Goal: Navigation & Orientation: Find specific page/section

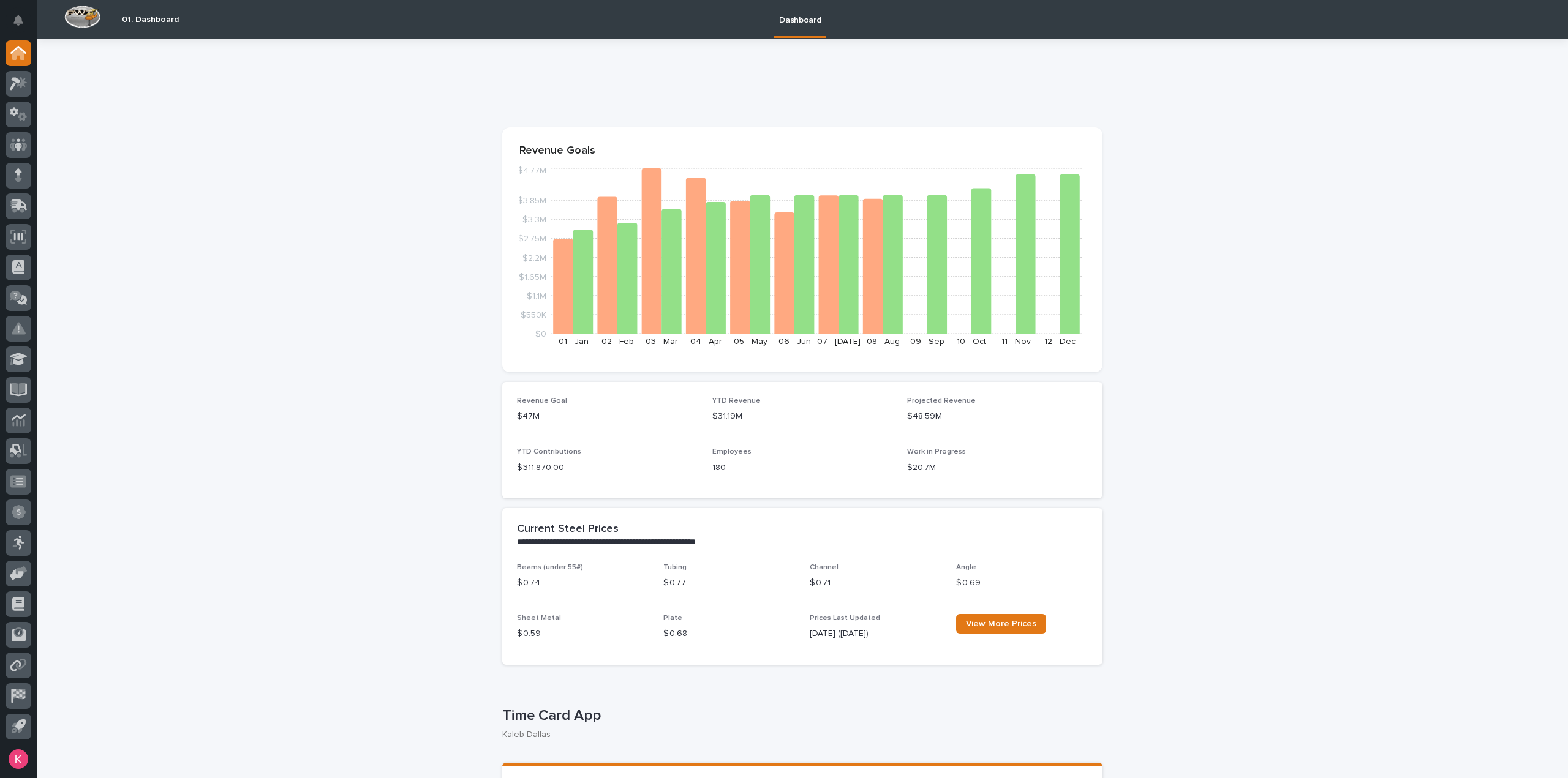
click at [33, 88] on div at bounding box center [18, 393] width 37 height 704
click at [8, 95] on link at bounding box center [18, 84] width 26 height 26
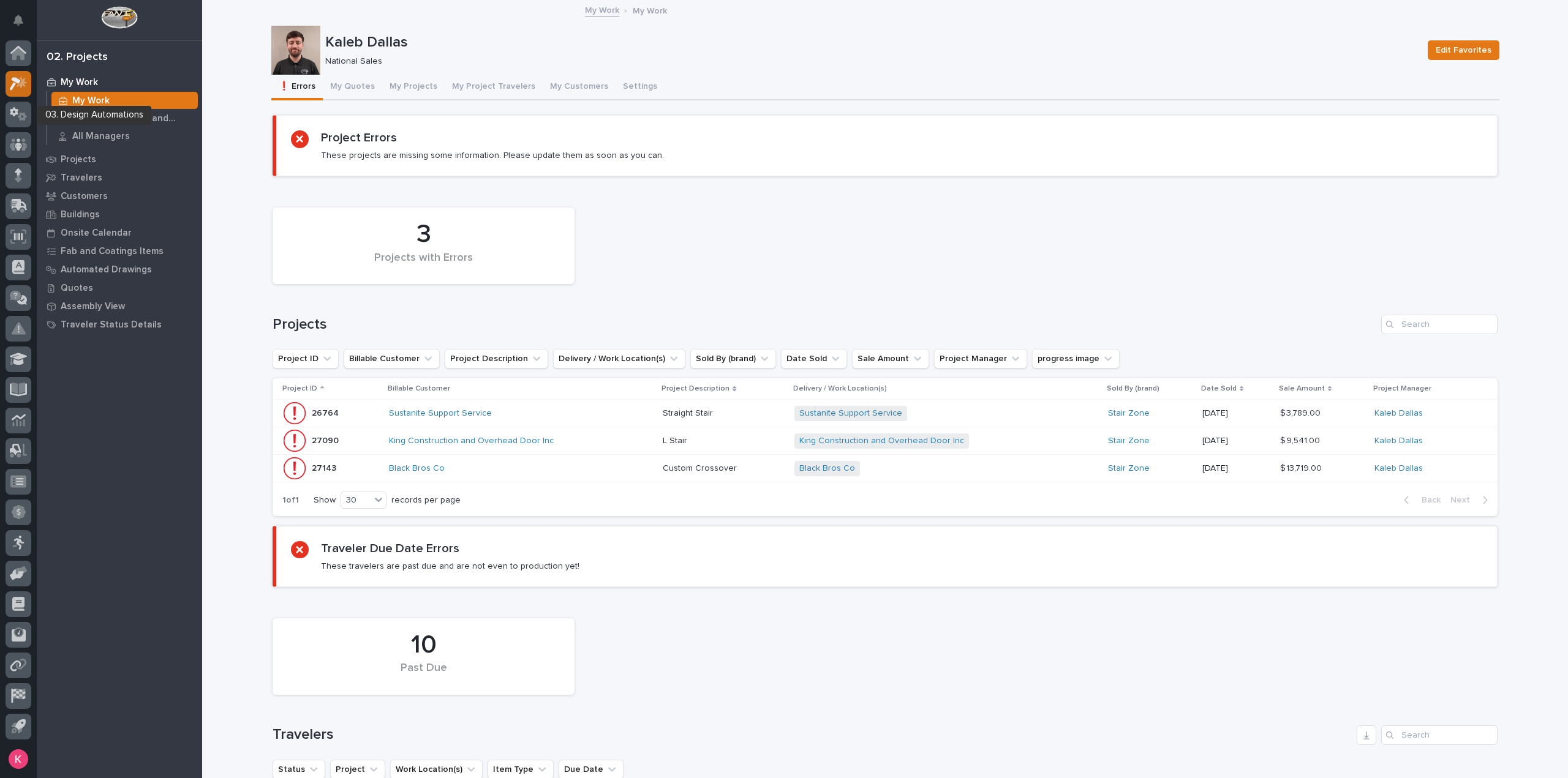
click at [22, 79] on icon at bounding box center [22, 82] width 11 height 12
click at [347, 82] on button "My Quotes" at bounding box center [352, 87] width 60 height 26
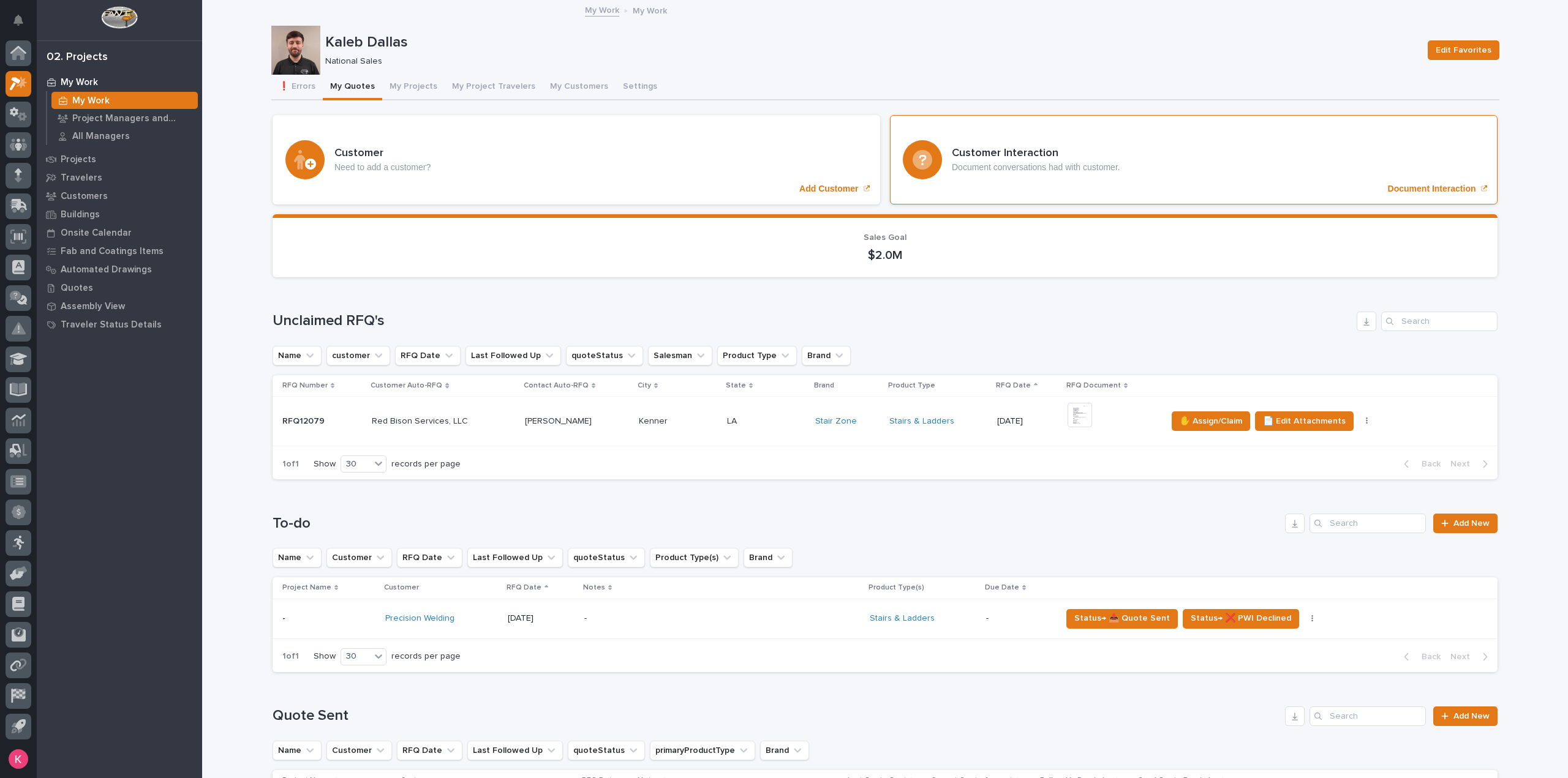
click at [1335, 158] on div "Customer Interaction Document conversations had with customer. Document Interac…" at bounding box center [1194, 160] width 608 height 89
drag, startPoint x: 83, startPoint y: 98, endPoint x: 112, endPoint y: 141, distance: 51.9
click at [83, 98] on p "My Work" at bounding box center [91, 101] width 37 height 11
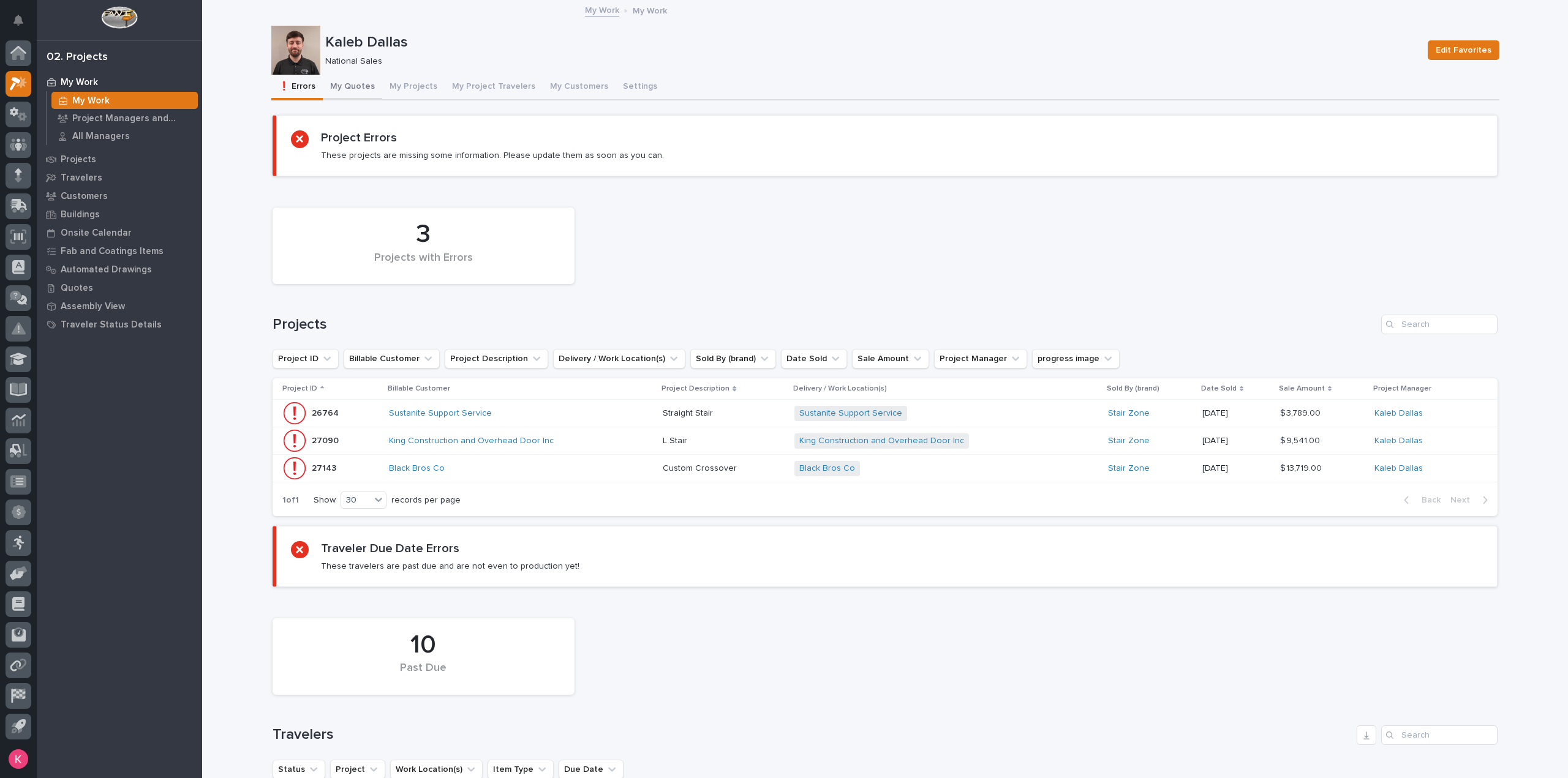
click at [345, 82] on button "My Quotes" at bounding box center [352, 87] width 60 height 26
click at [394, 92] on button "My Projects" at bounding box center [413, 87] width 63 height 26
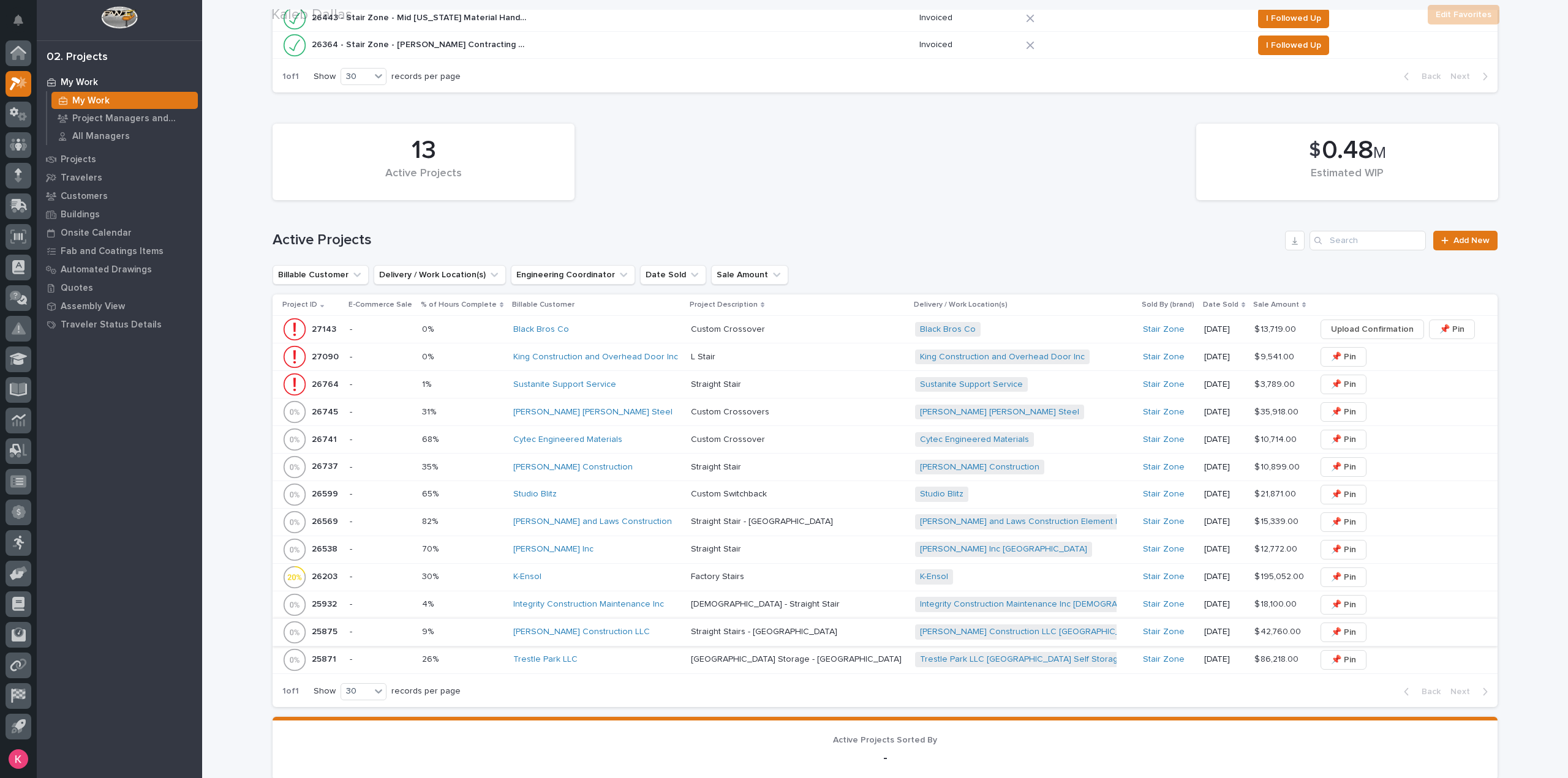
scroll to position [490, 0]
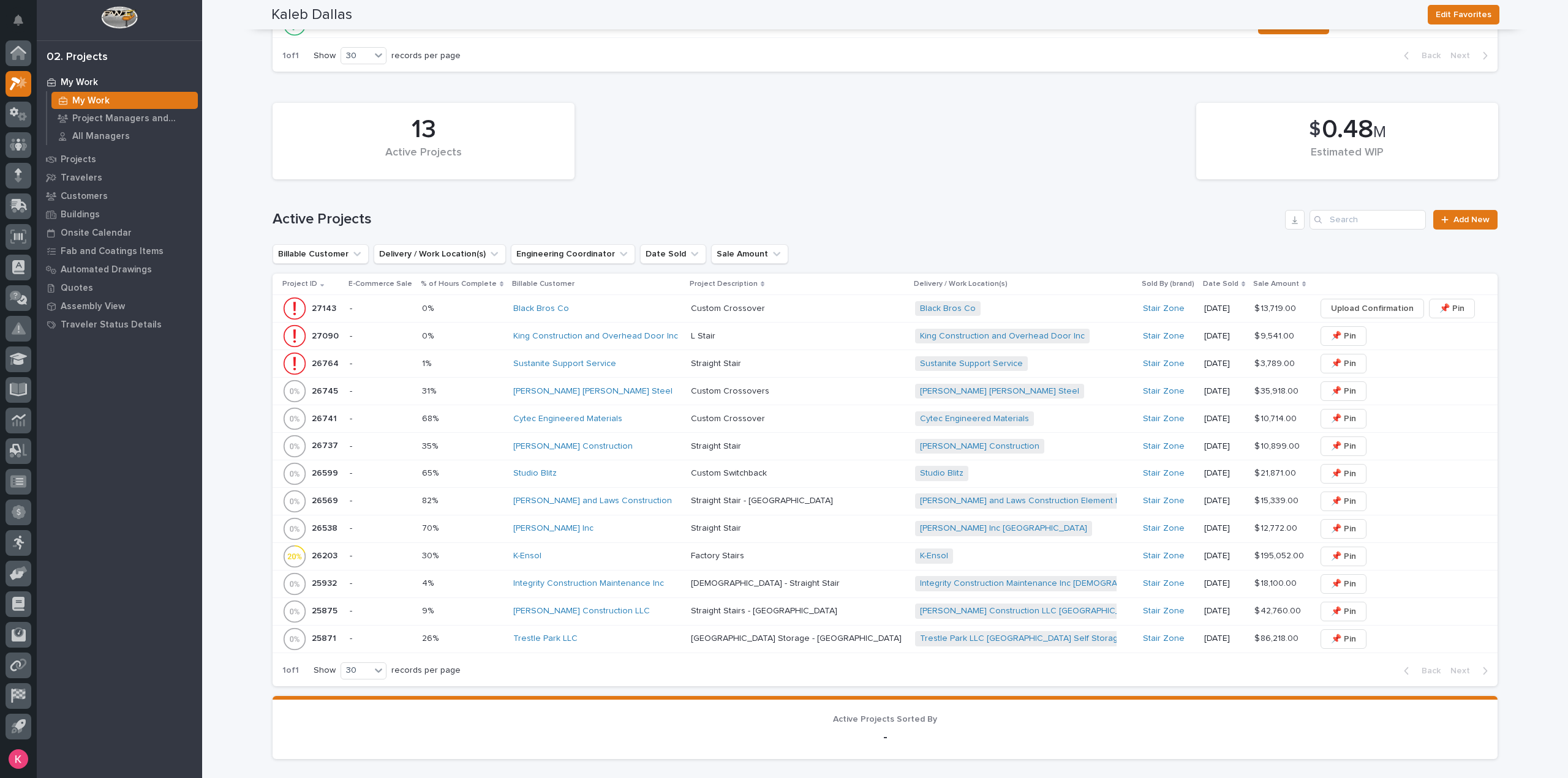
click at [665, 503] on div "[PERSON_NAME] and Laws Construction" at bounding box center [597, 501] width 168 height 11
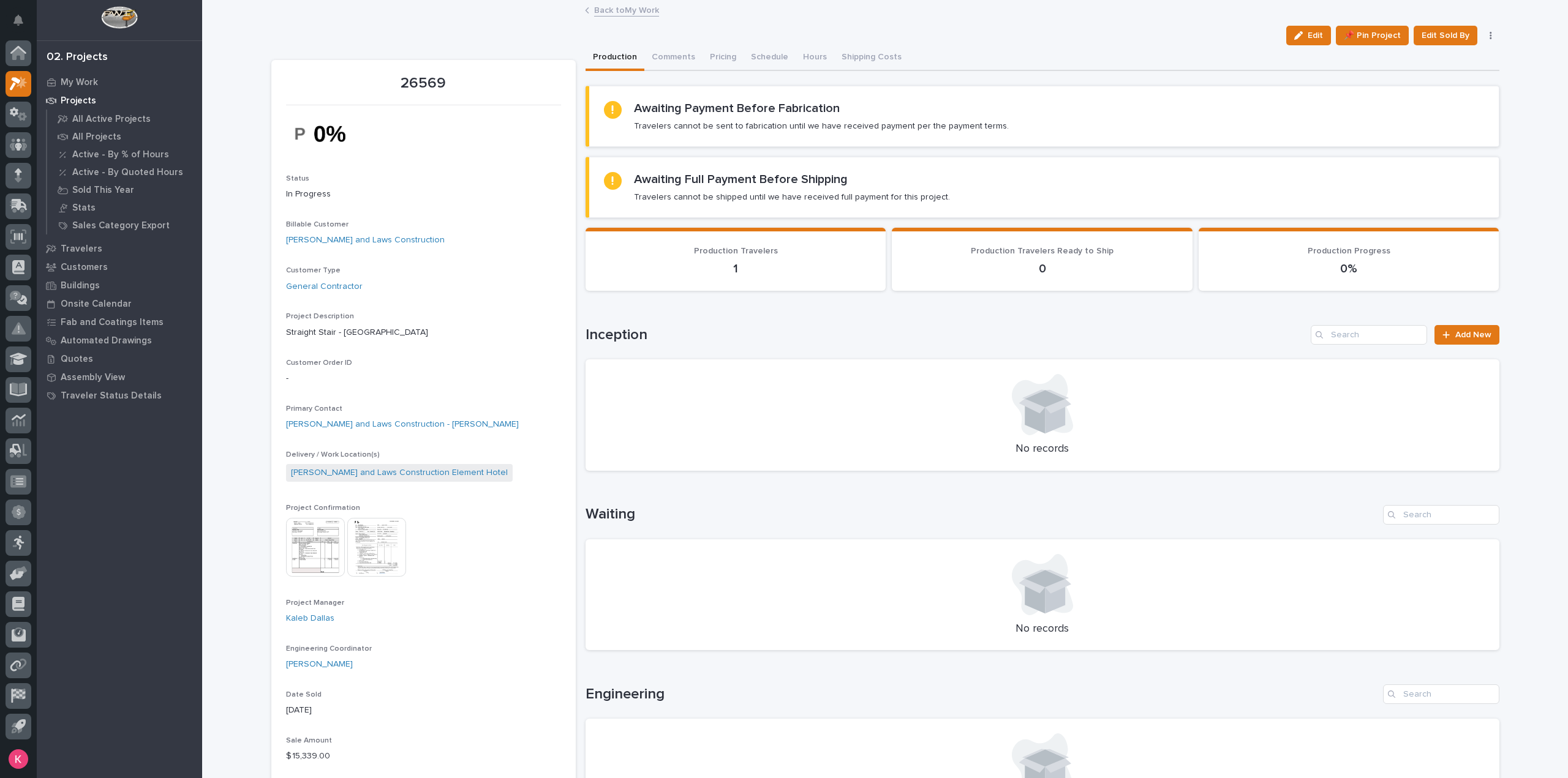
click at [302, 553] on img at bounding box center [316, 547] width 59 height 59
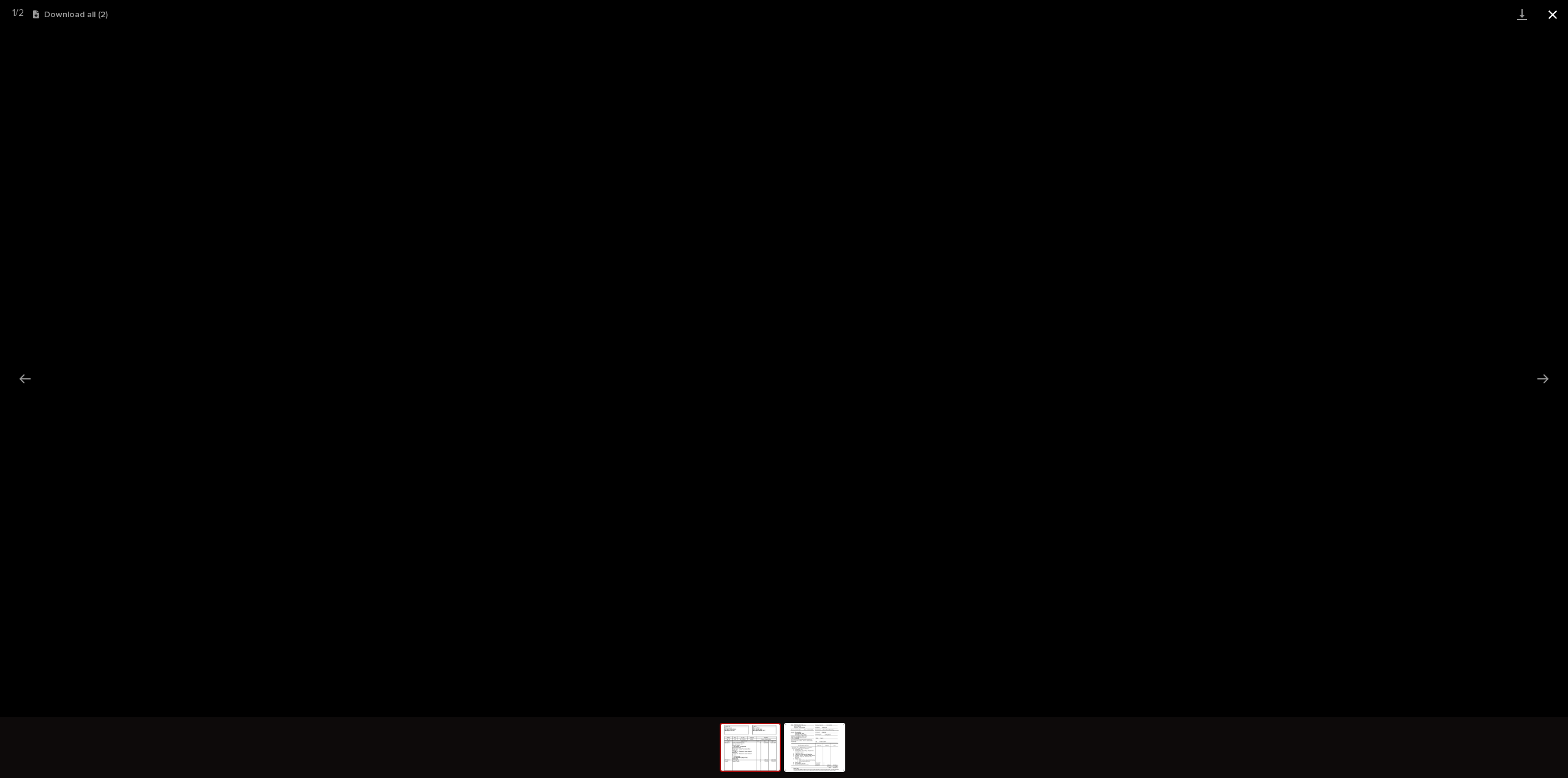
click at [1546, 17] on button "Close gallery" at bounding box center [1553, 14] width 31 height 29
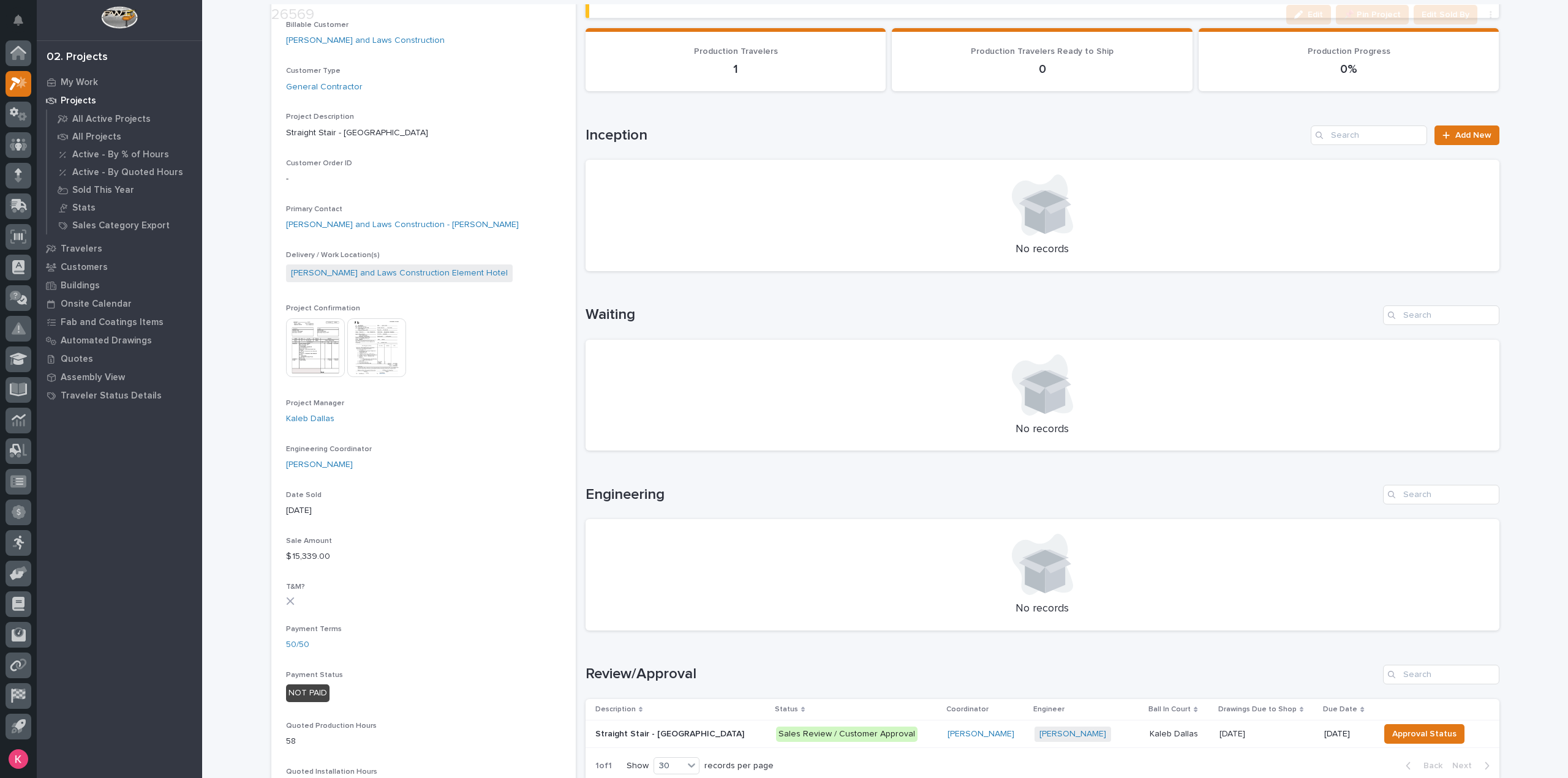
scroll to position [490, 0]
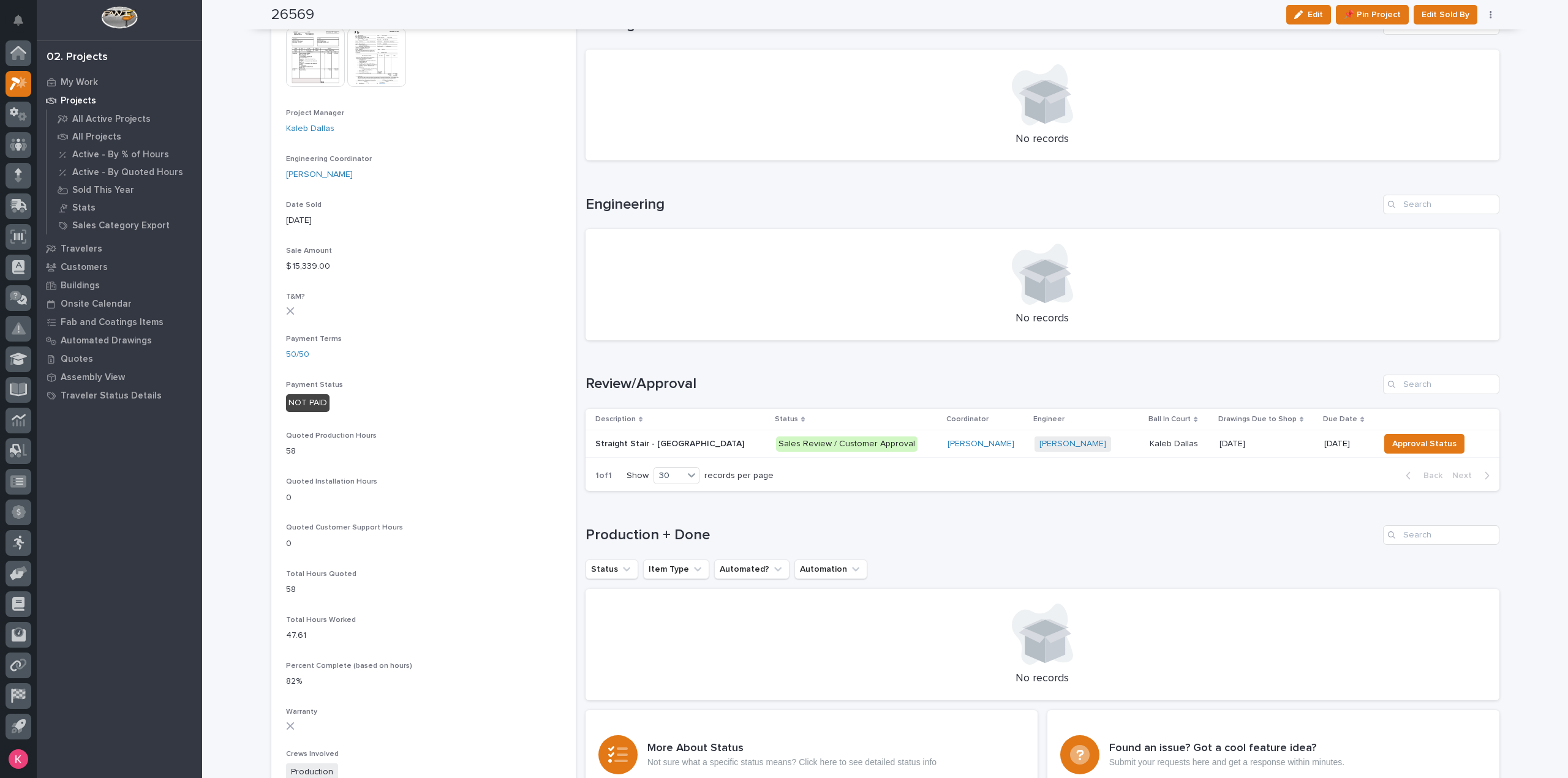
click at [894, 446] on p "Sales Review / Customer Approval" at bounding box center [857, 444] width 162 height 15
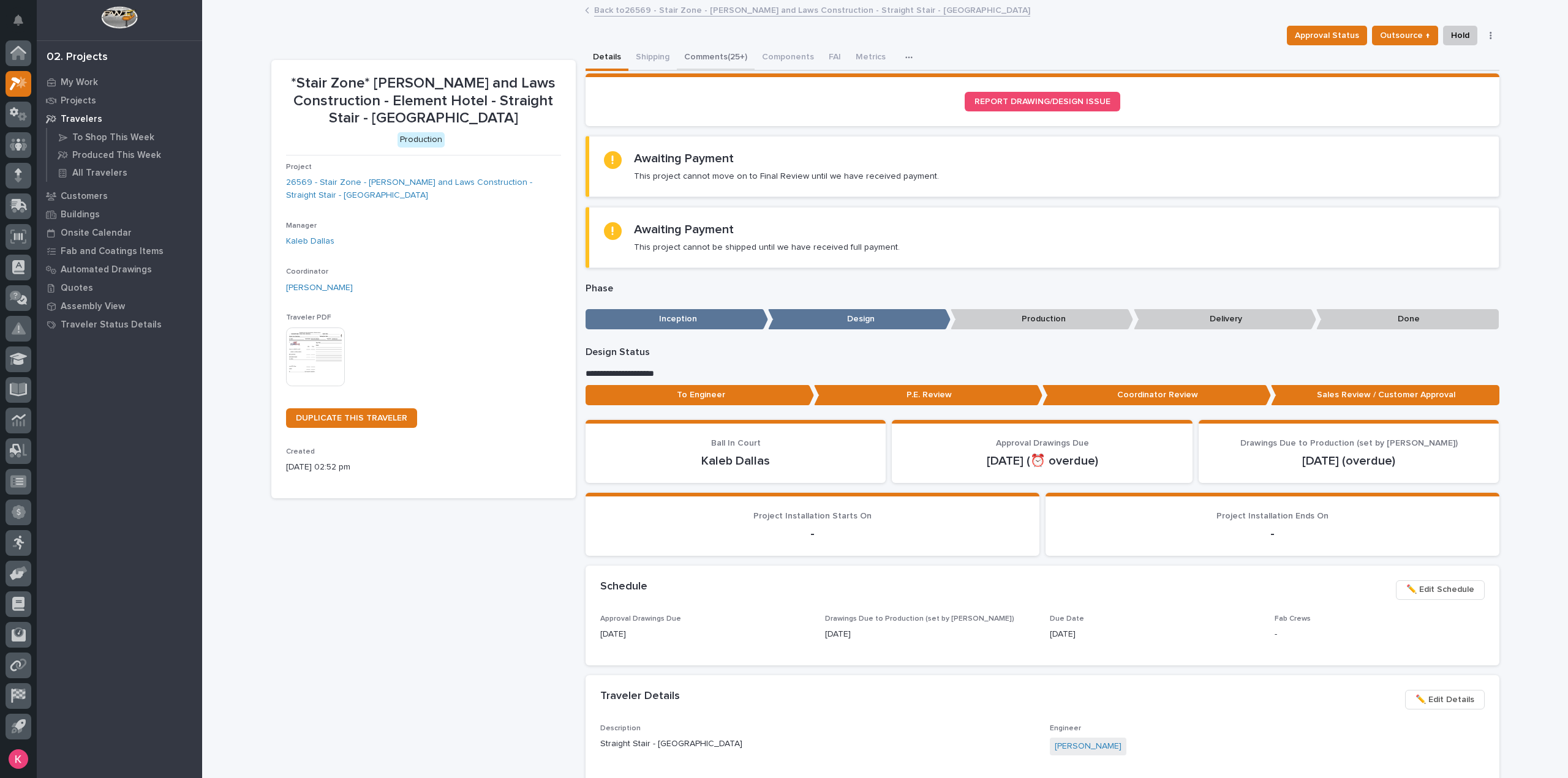
click at [677, 48] on button "Comments (25+)" at bounding box center [716, 58] width 78 height 26
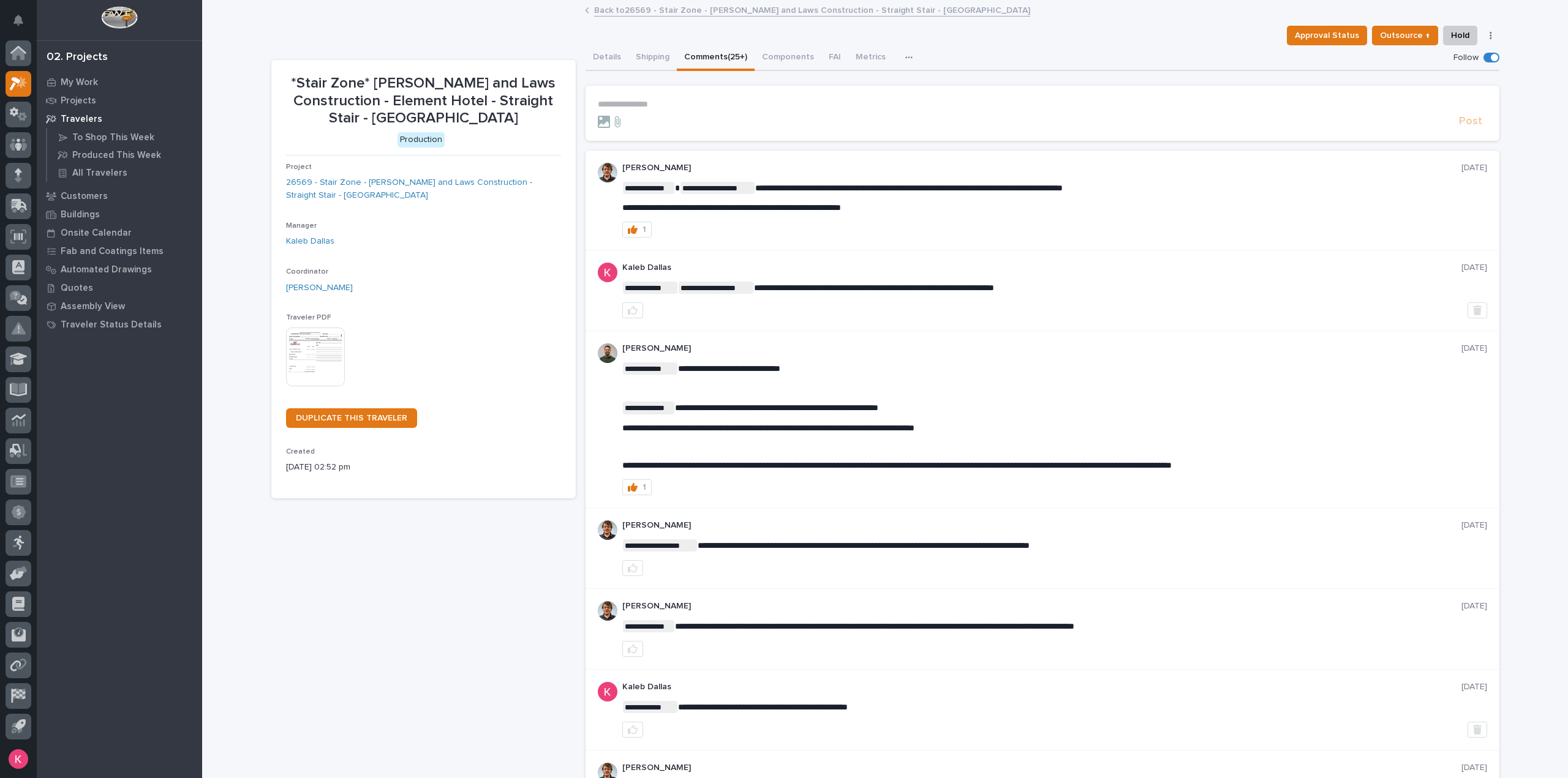
click at [654, 105] on p "**********" at bounding box center [1042, 104] width 889 height 11
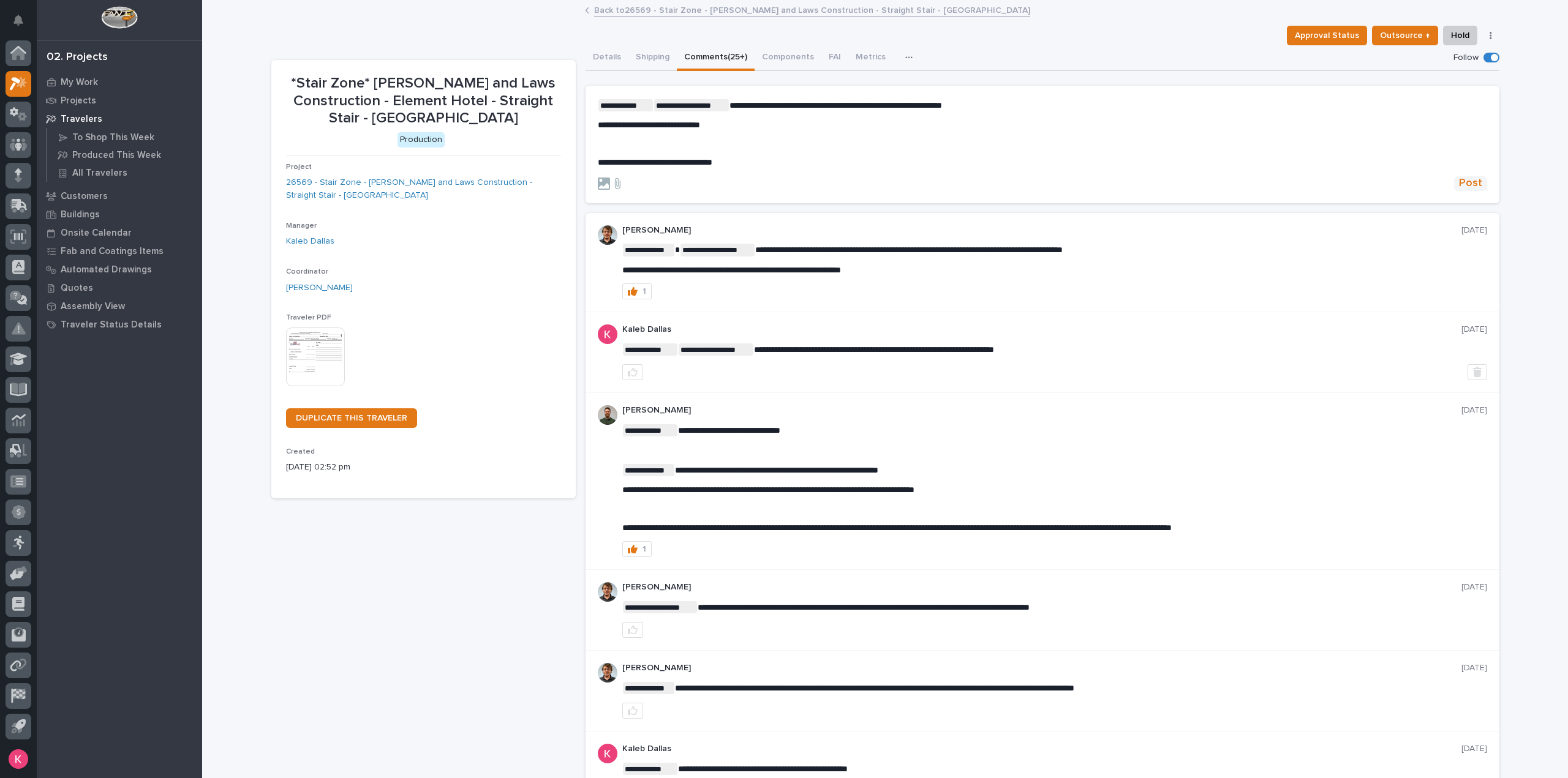
click at [1482, 180] on button "Post" at bounding box center [1470, 183] width 33 height 14
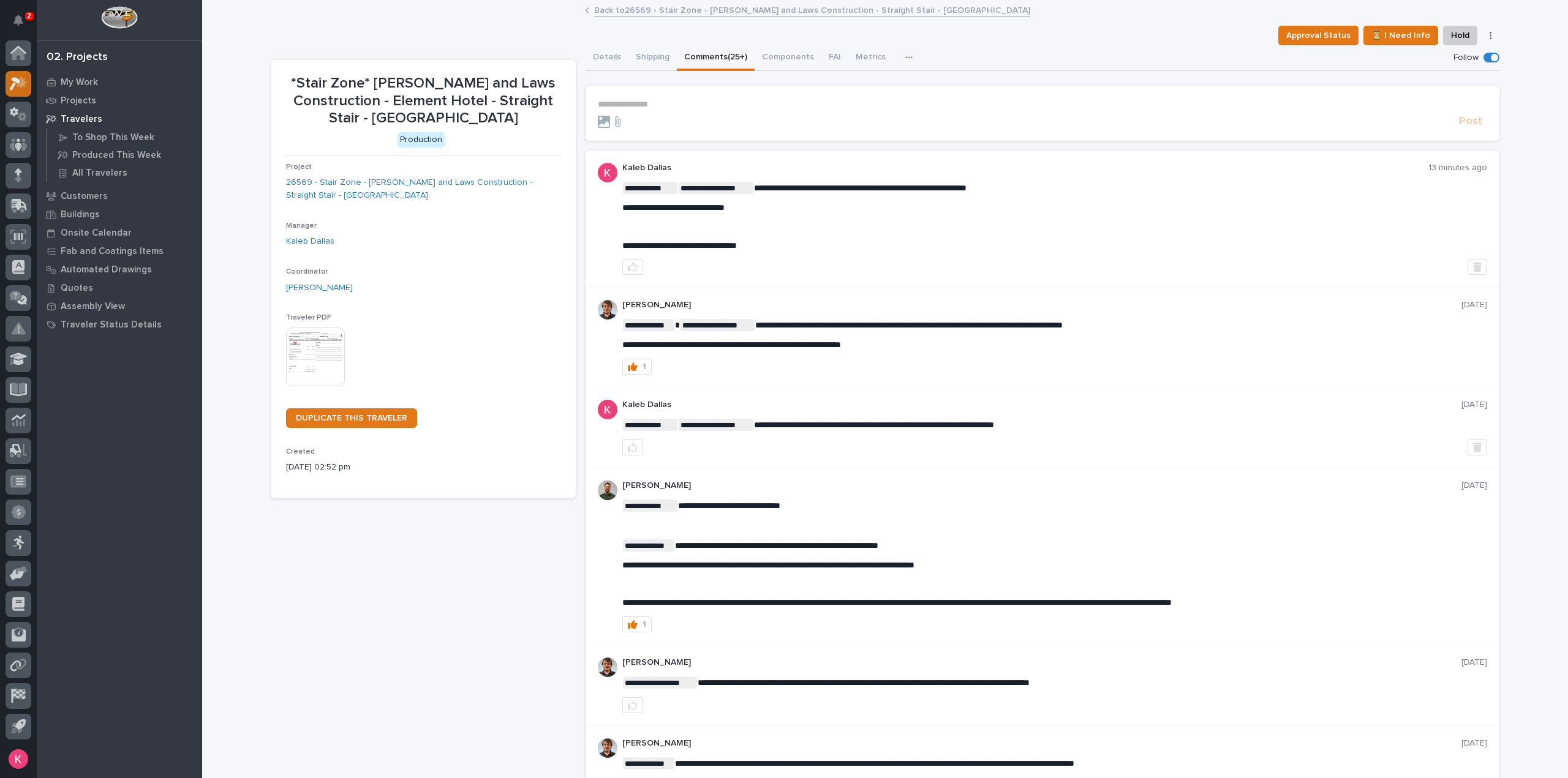
click at [12, 86] on icon at bounding box center [15, 84] width 11 height 13
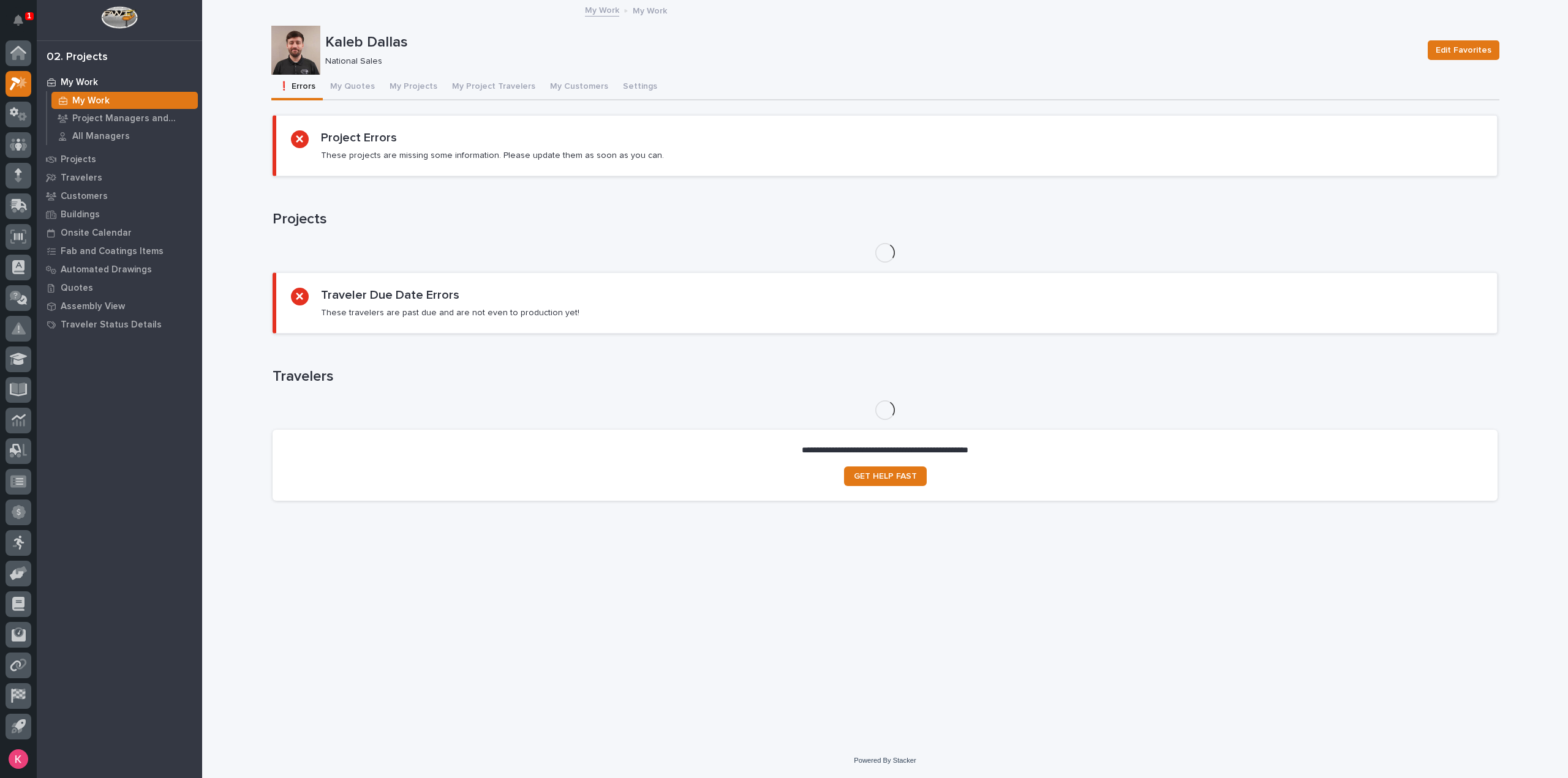
click at [6, 21] on button "Notifications" at bounding box center [18, 20] width 26 height 26
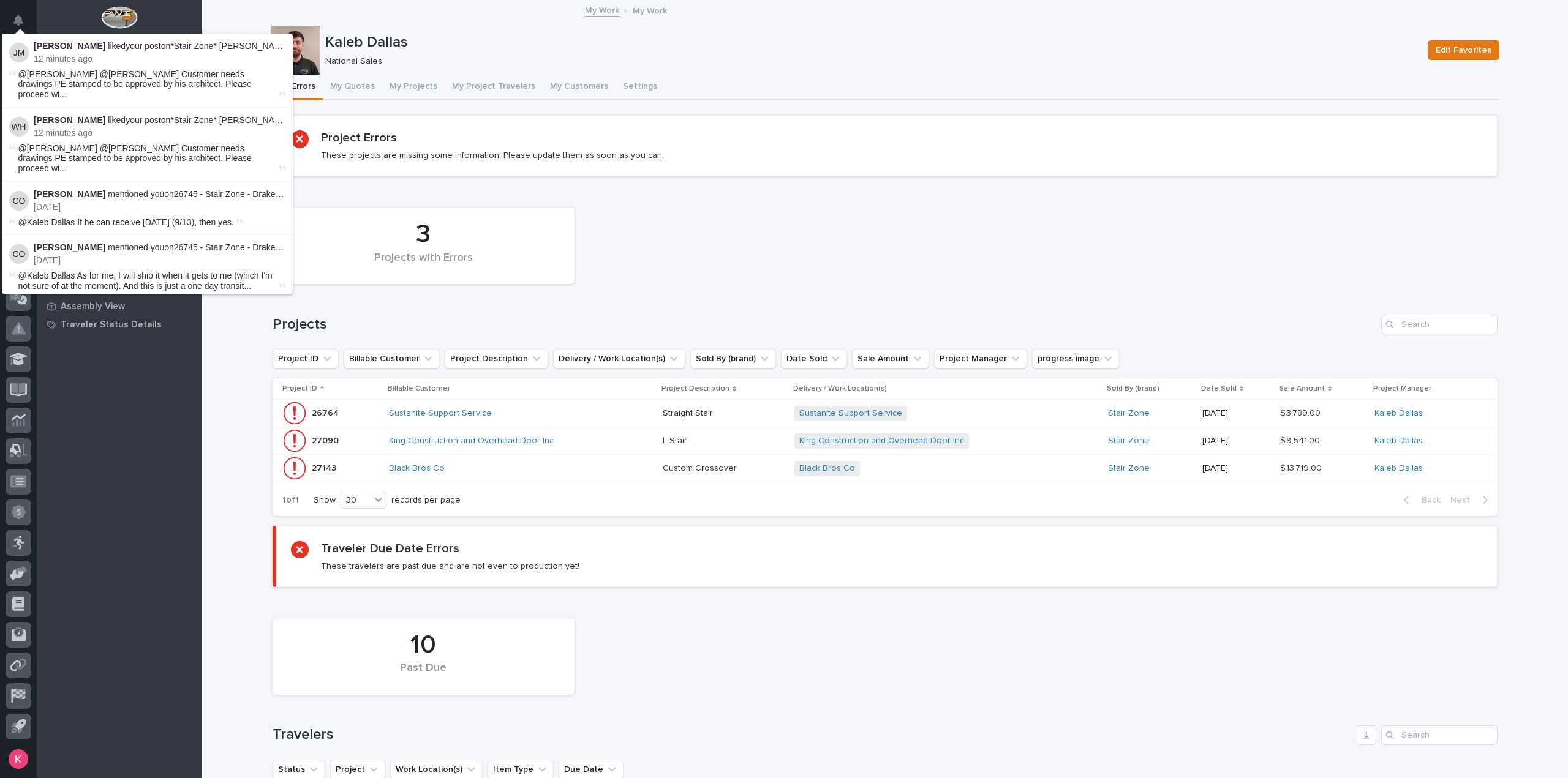
click at [105, 346] on div "My Work My Work Project Managers and Engineers All Managers Projects Travelers …" at bounding box center [119, 426] width 165 height 706
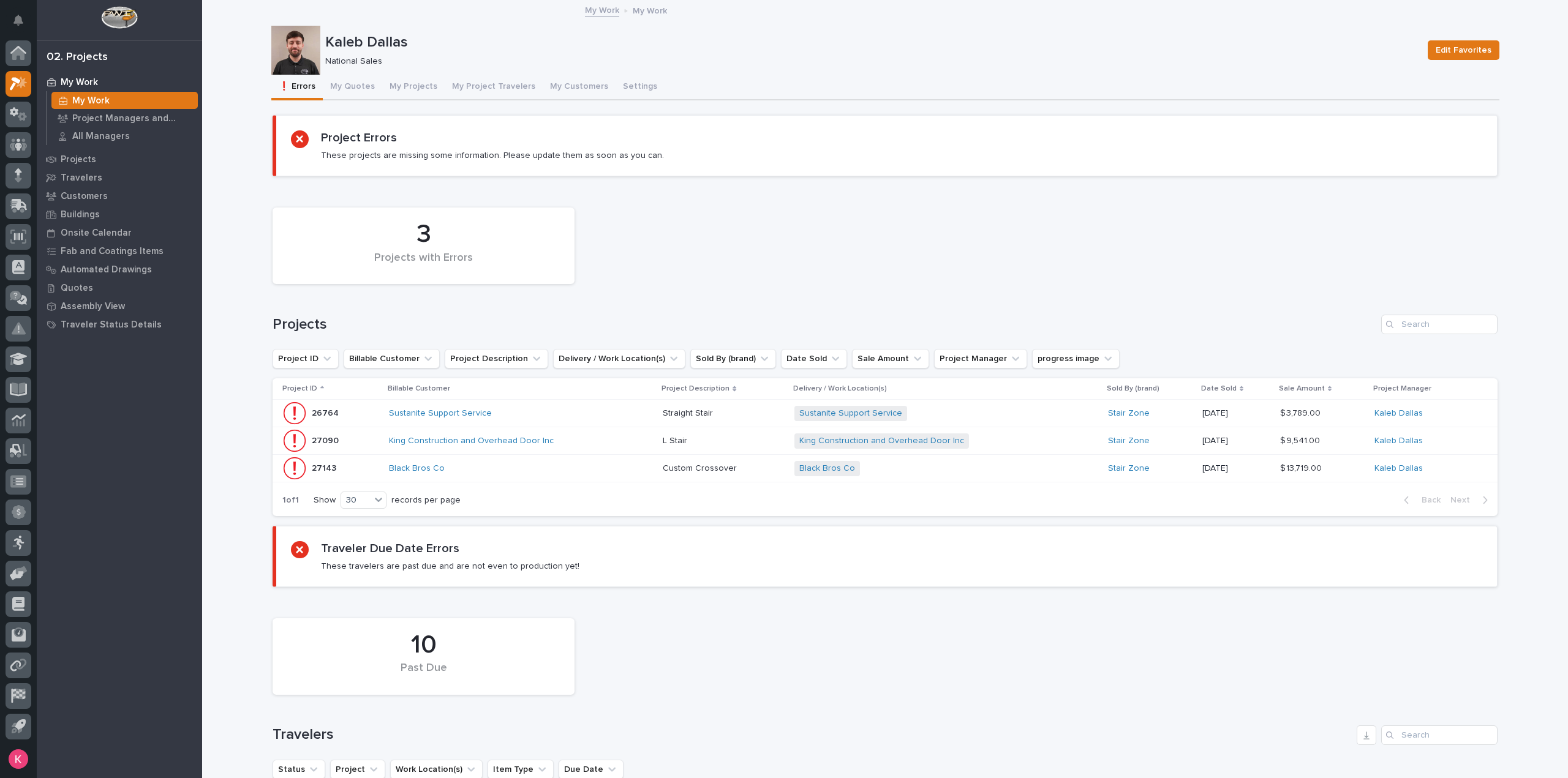
click at [894, 639] on div "10 Past Due" at bounding box center [885, 656] width 1238 height 89
click at [236, 255] on div "Loading... Saving… Loading... Saving… Kaleb Dallas Edit Favorites Kaleb Dallas …" at bounding box center [885, 642] width 1366 height 1281
click at [22, 22] on icon "Notifications" at bounding box center [18, 20] width 10 height 11
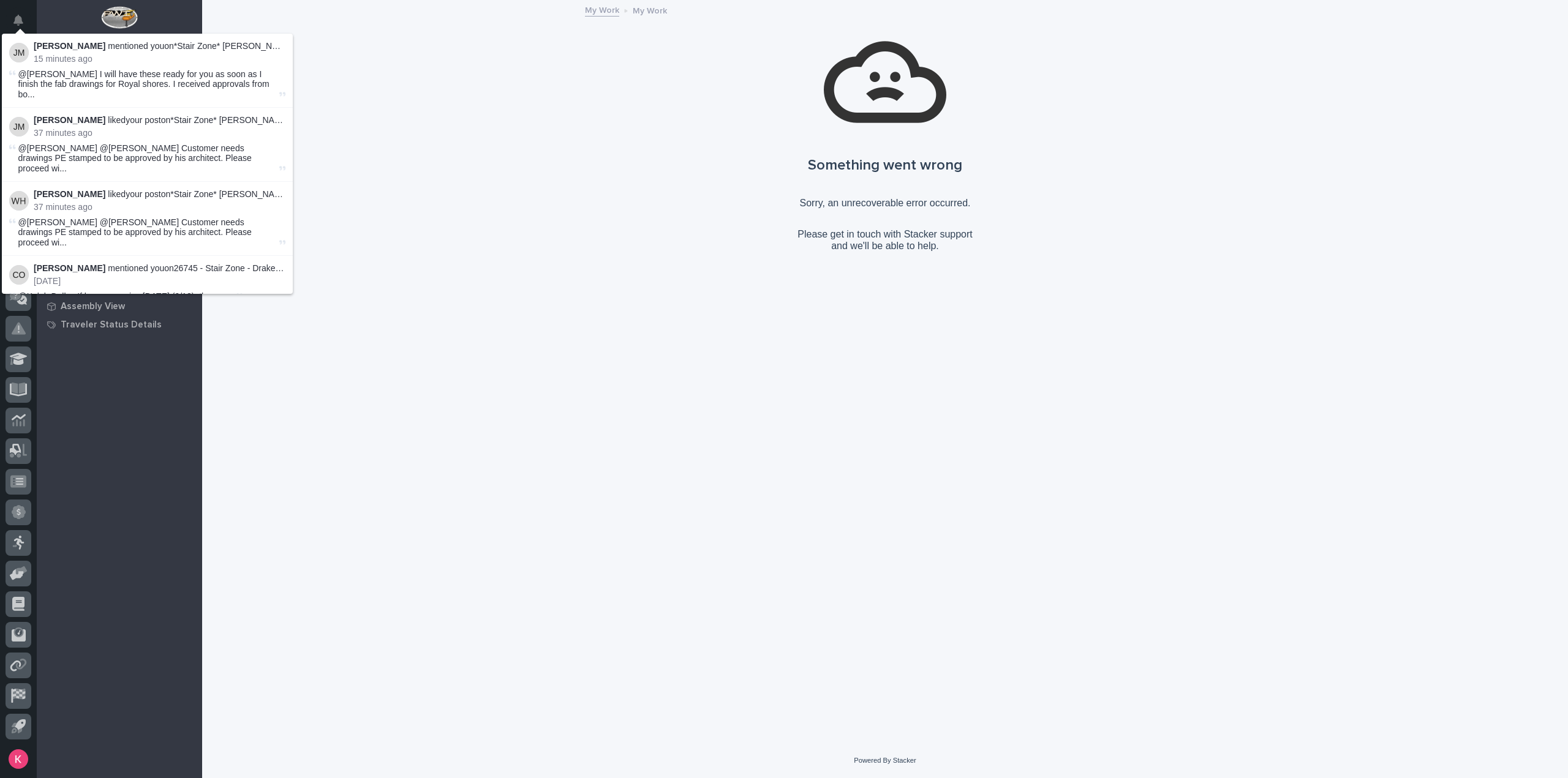
click at [597, 213] on div "Something went wrong Sorry, an unrecoverable error occurred. Please get in touc…" at bounding box center [885, 141] width 1228 height 261
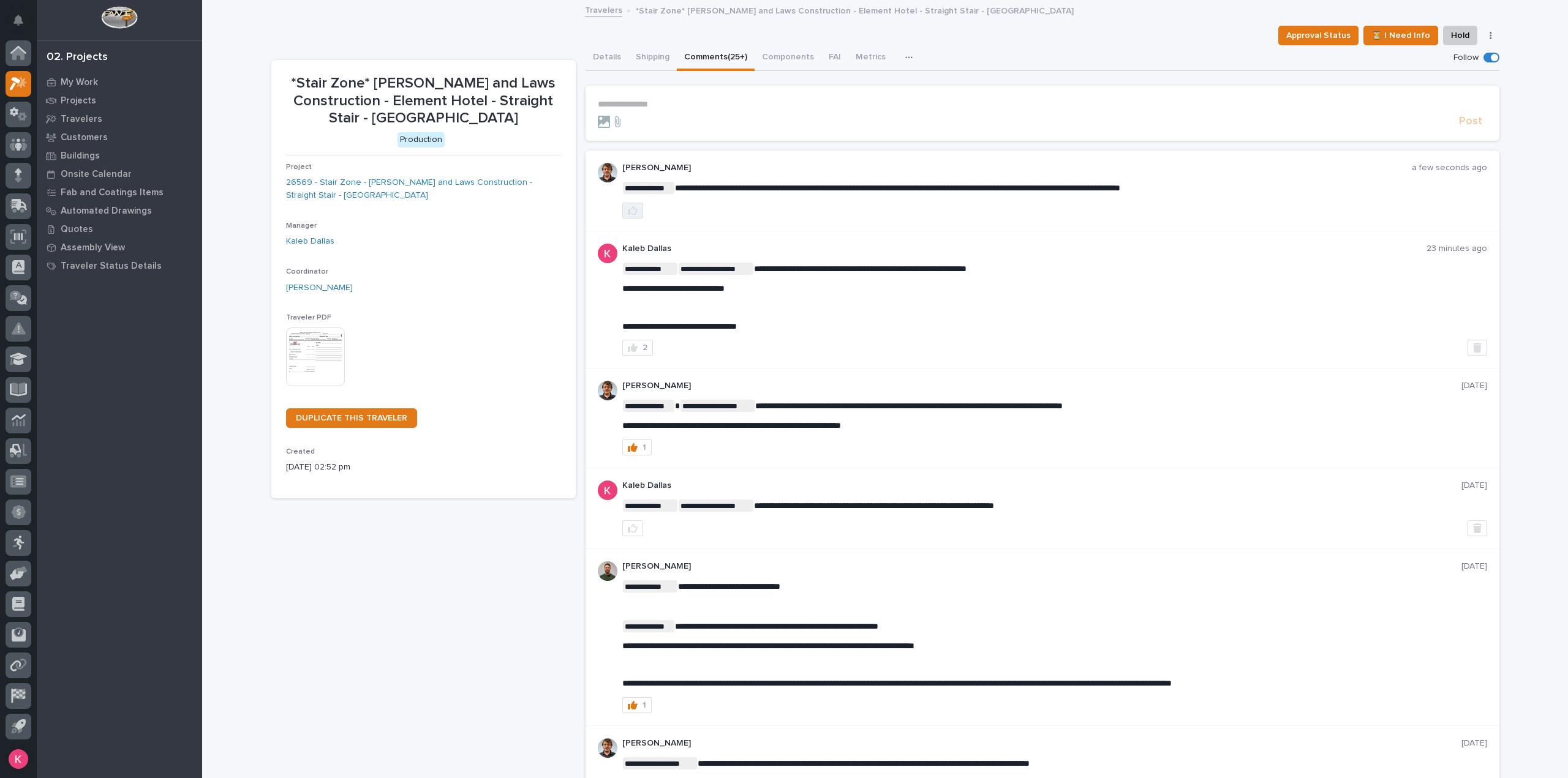
click at [622, 212] on button "button" at bounding box center [633, 210] width 21 height 16
click at [21, 84] on icon at bounding box center [22, 82] width 11 height 12
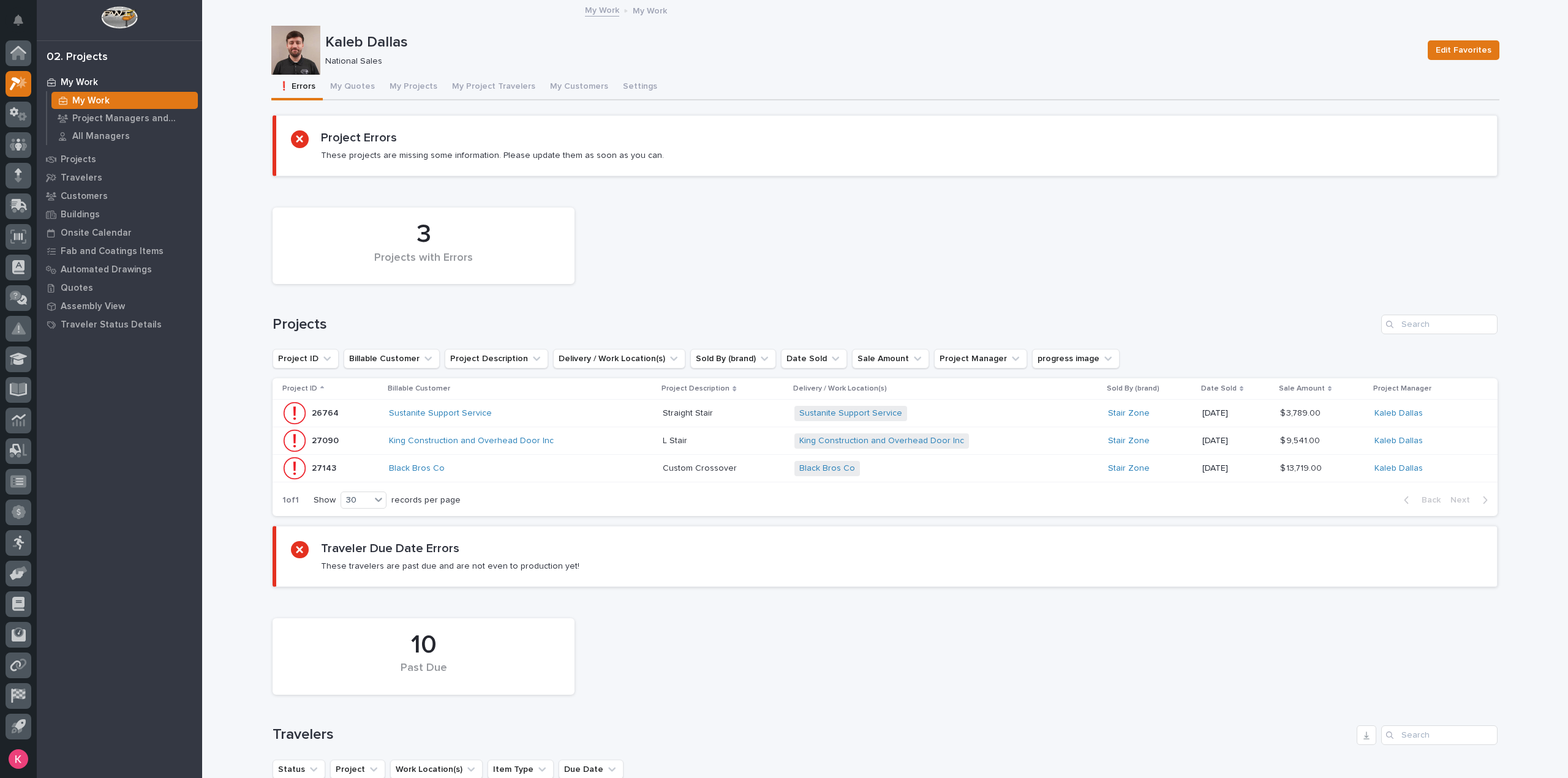
click at [581, 416] on div "Sustanite Support Service" at bounding box center [496, 413] width 214 height 11
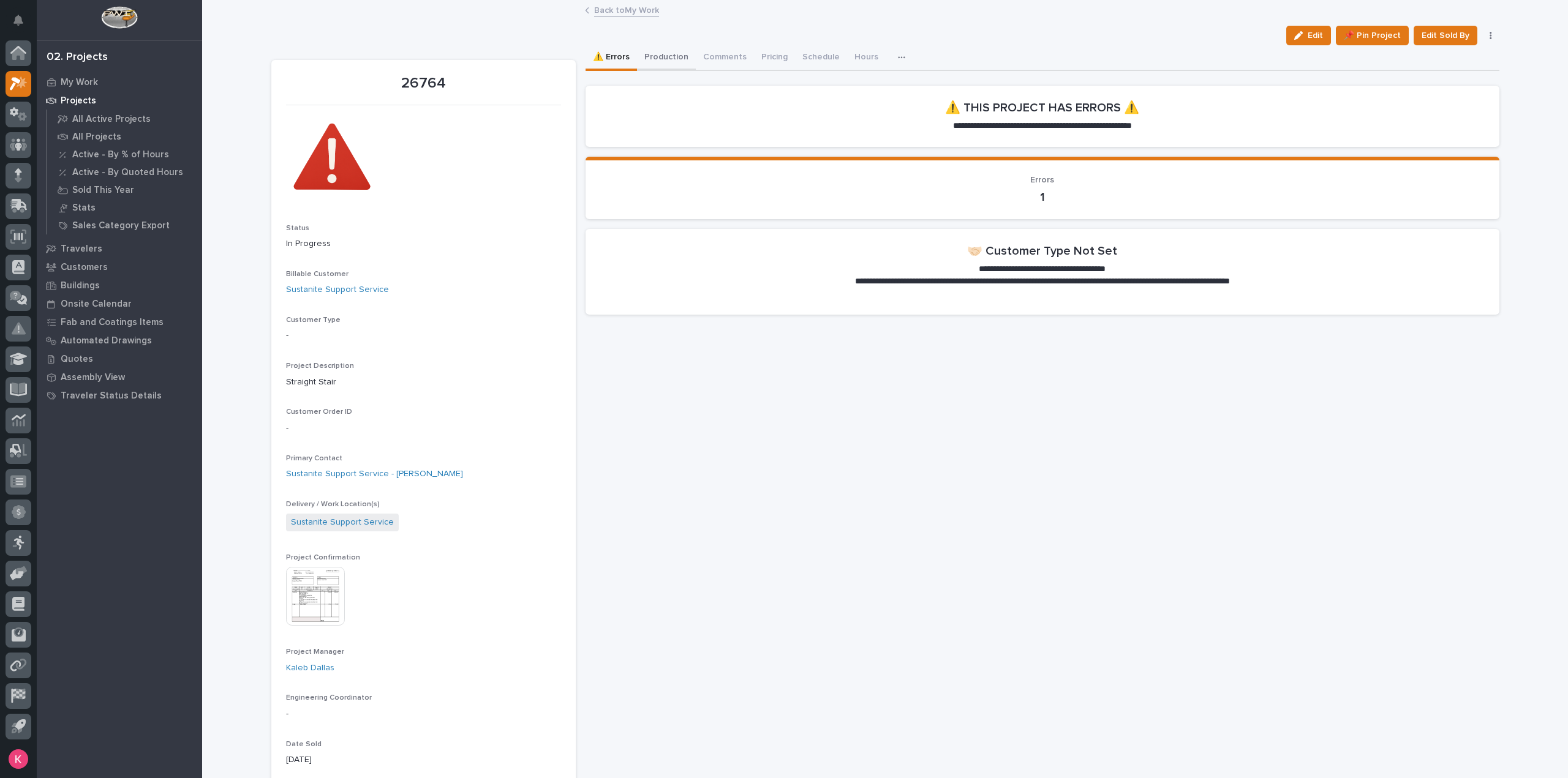
click at [654, 65] on button "Production" at bounding box center [667, 58] width 59 height 26
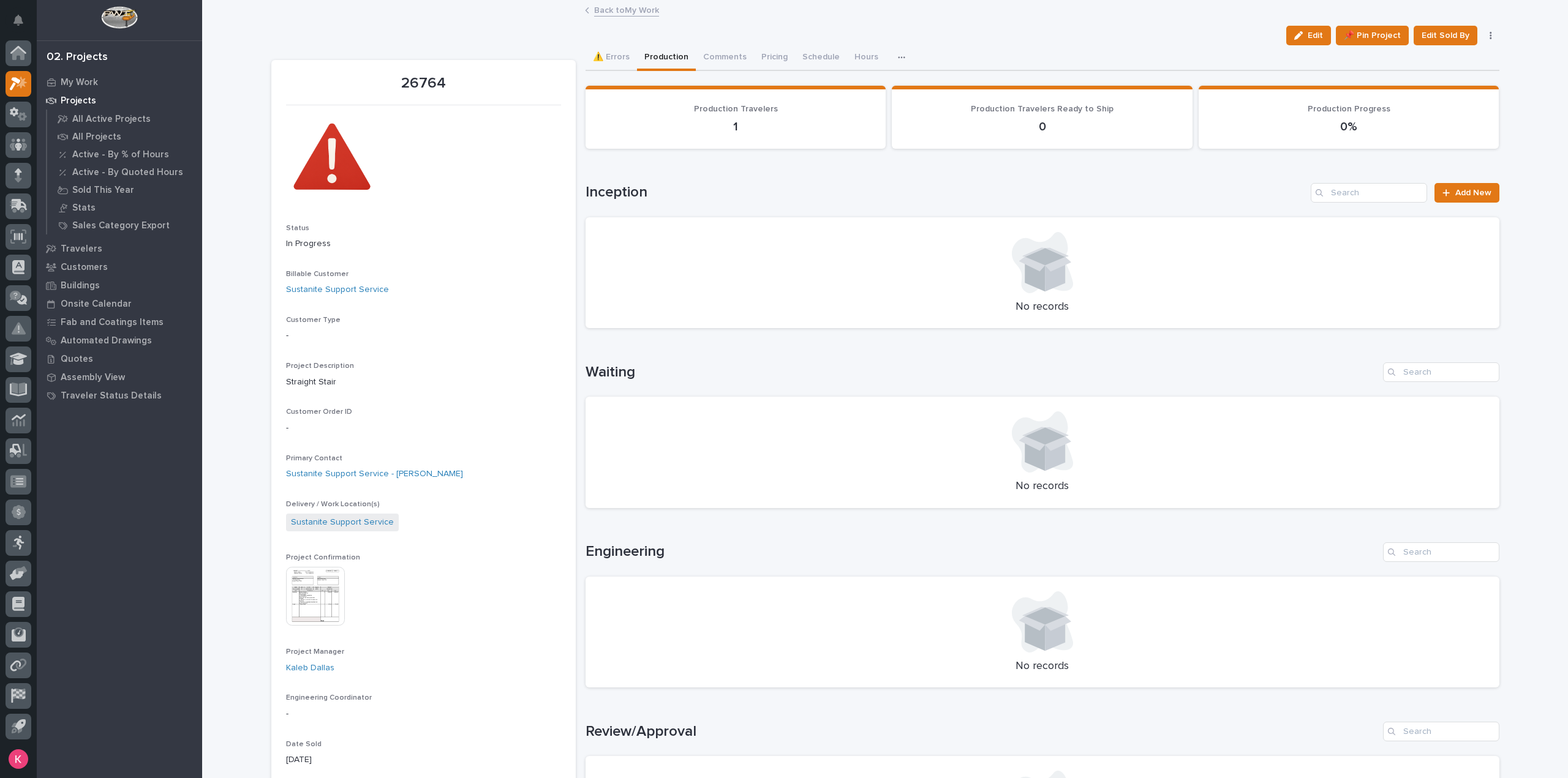
click at [599, 8] on link "Back to My Work" at bounding box center [626, 9] width 65 height 14
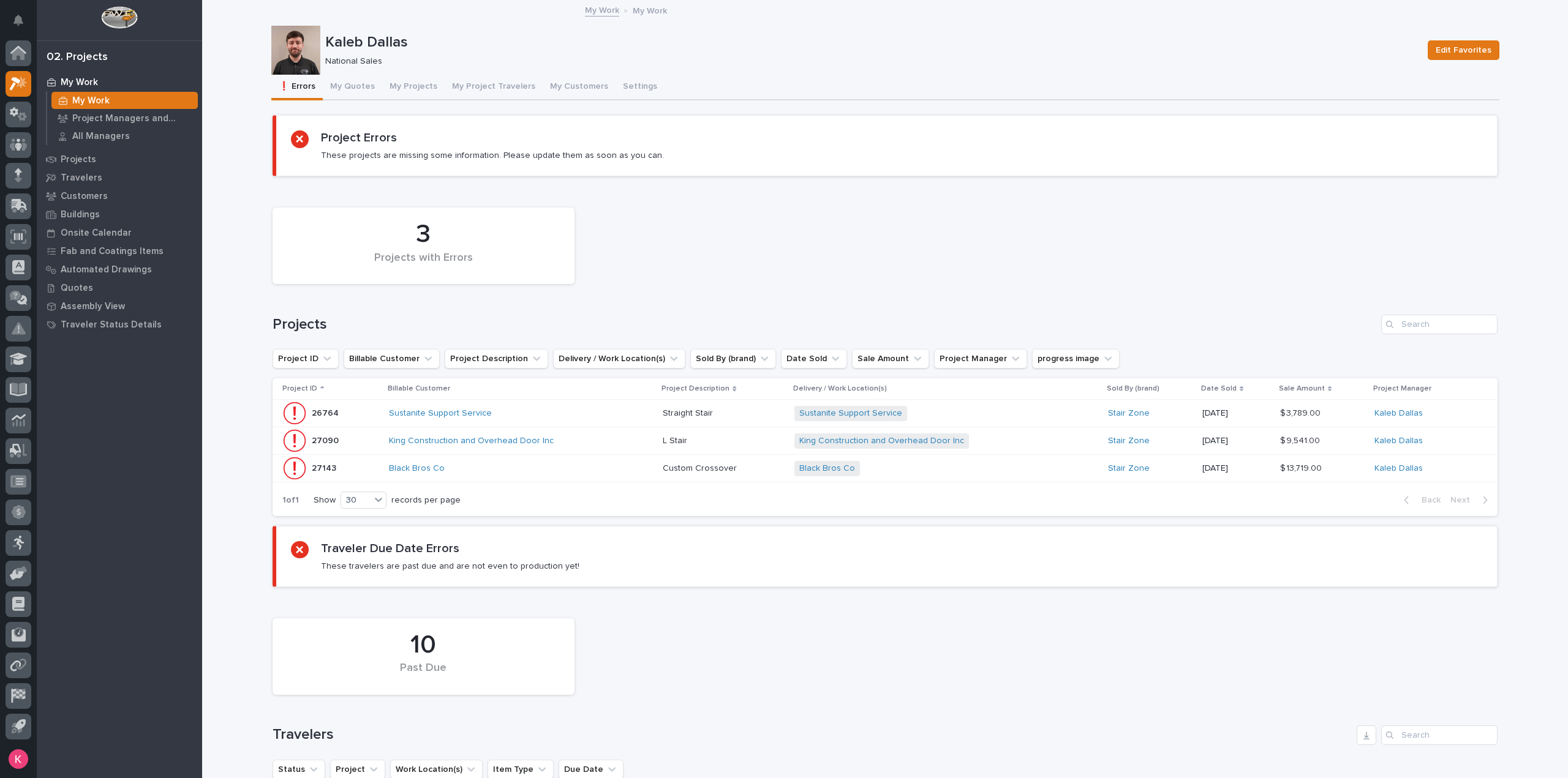
click at [593, 441] on div "King Construction and Overhead Door Inc" at bounding box center [496, 441] width 214 height 11
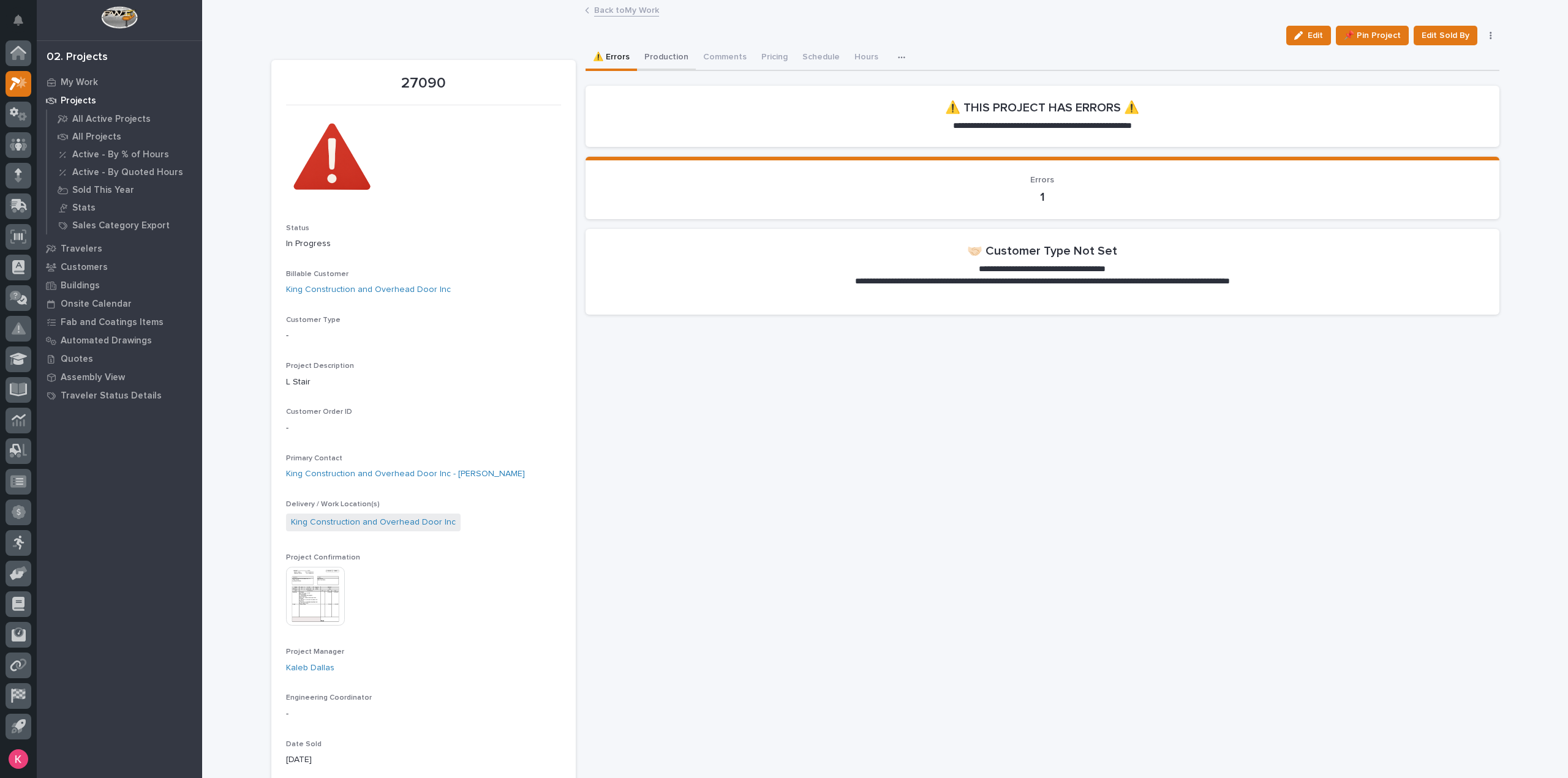
click at [673, 55] on button "Production" at bounding box center [667, 58] width 59 height 26
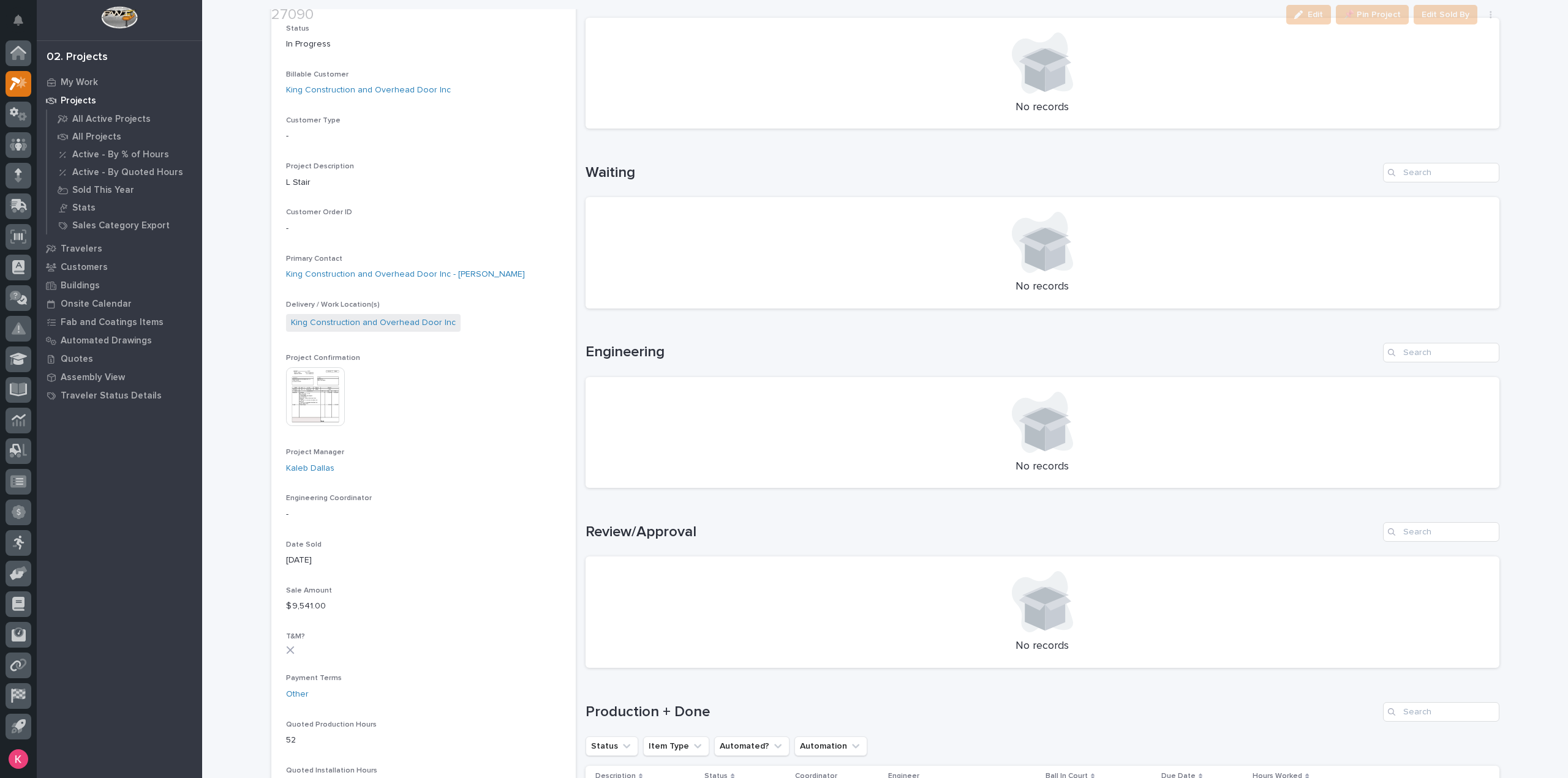
scroll to position [429, 0]
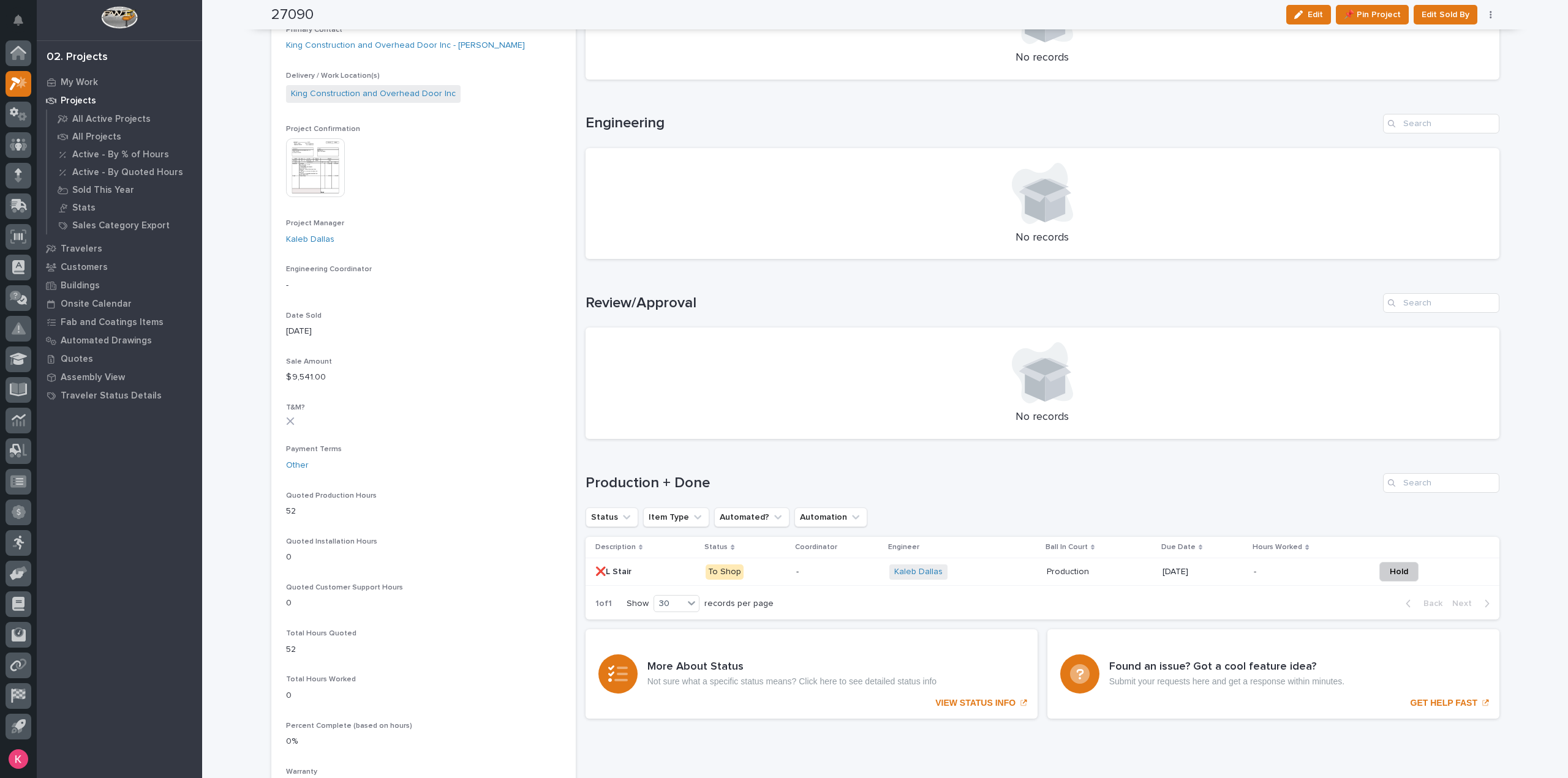
click at [825, 464] on div "Loading... Saving… Production + Done Status Item Type Automated? Automation Des…" at bounding box center [1043, 539] width 914 height 181
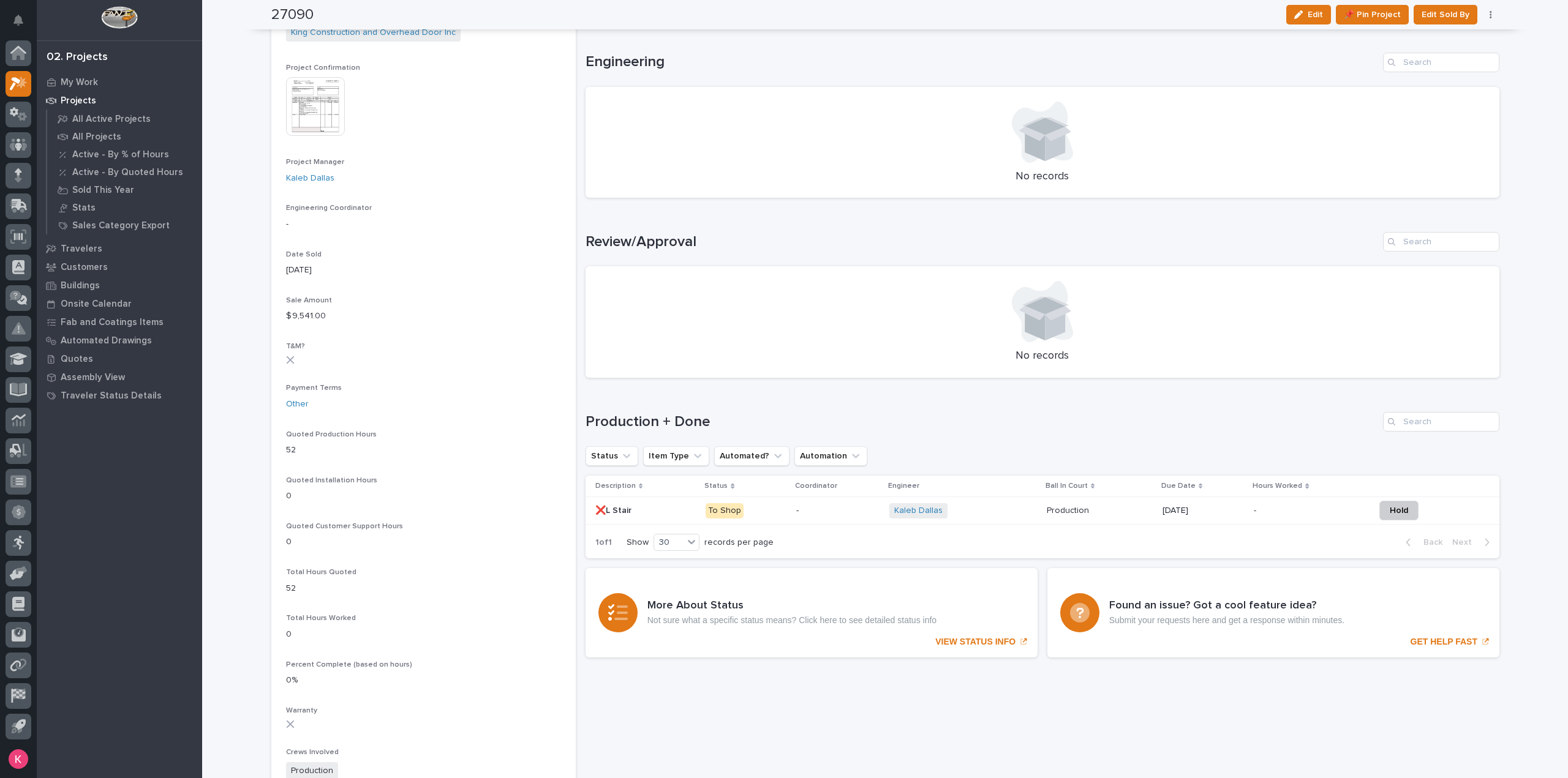
scroll to position [0, 0]
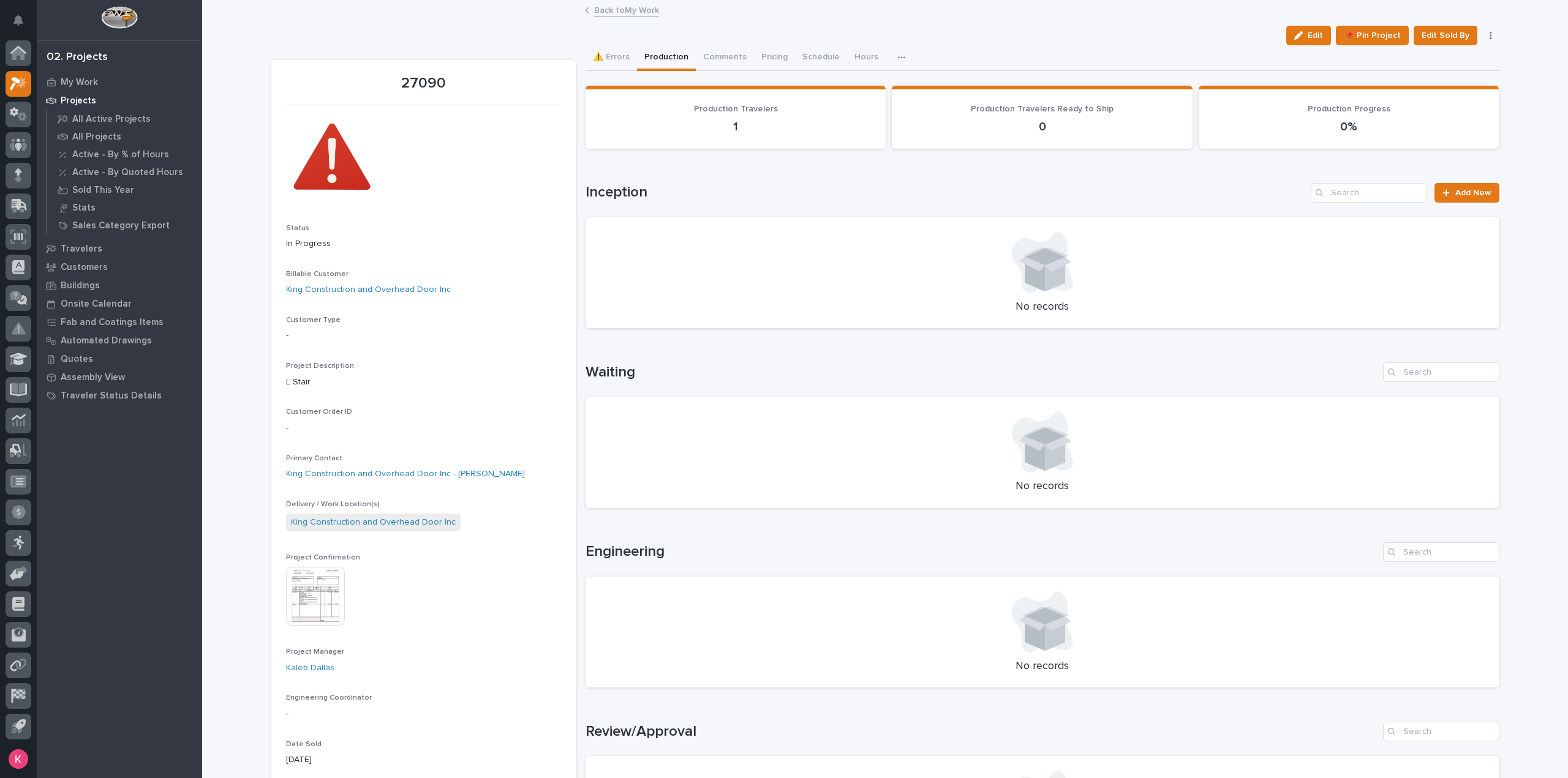
click at [624, 8] on link "Back to My Work" at bounding box center [626, 9] width 65 height 14
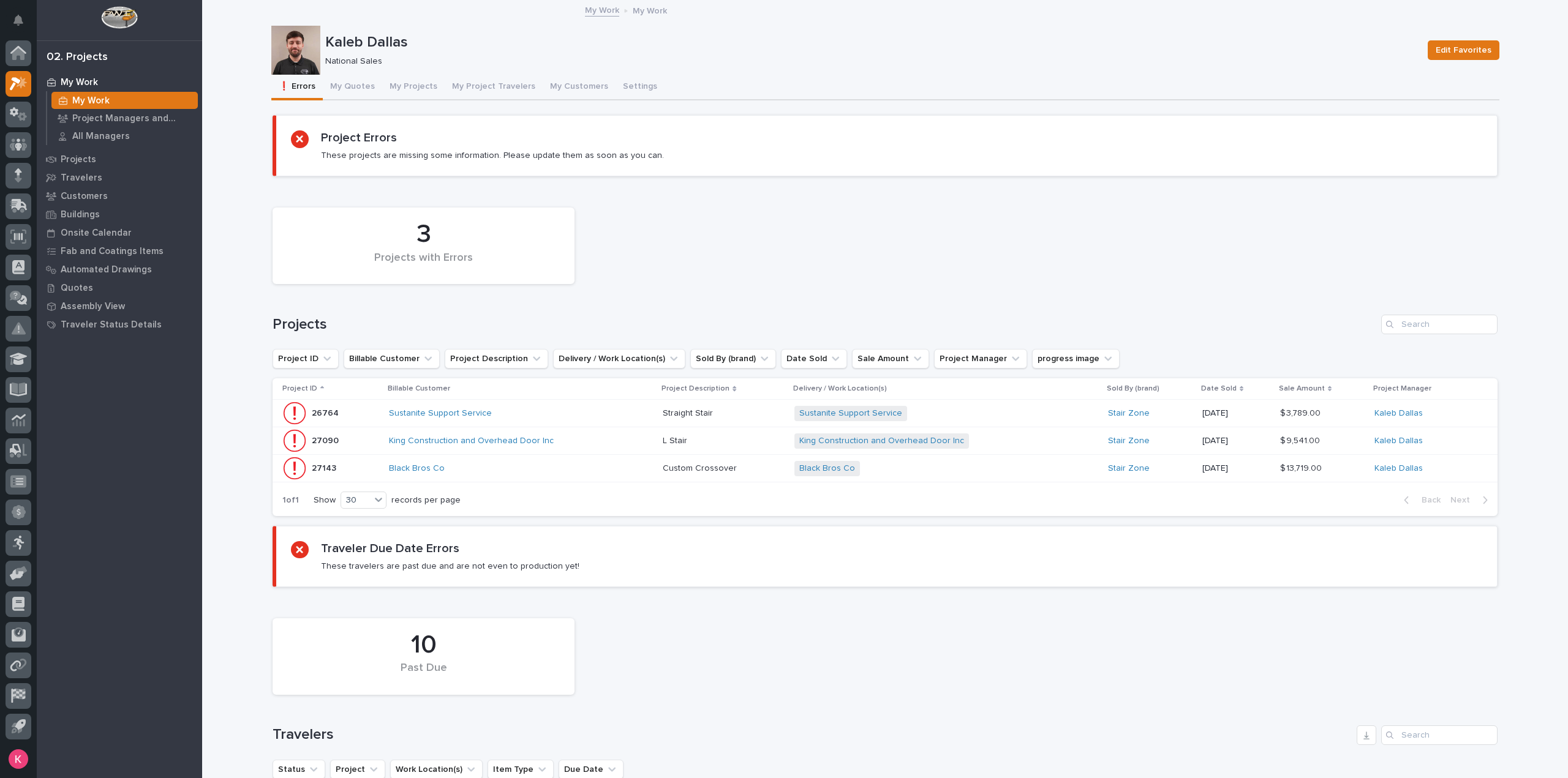
click at [487, 474] on div "Black Bros Co" at bounding box center [520, 469] width 264 height 20
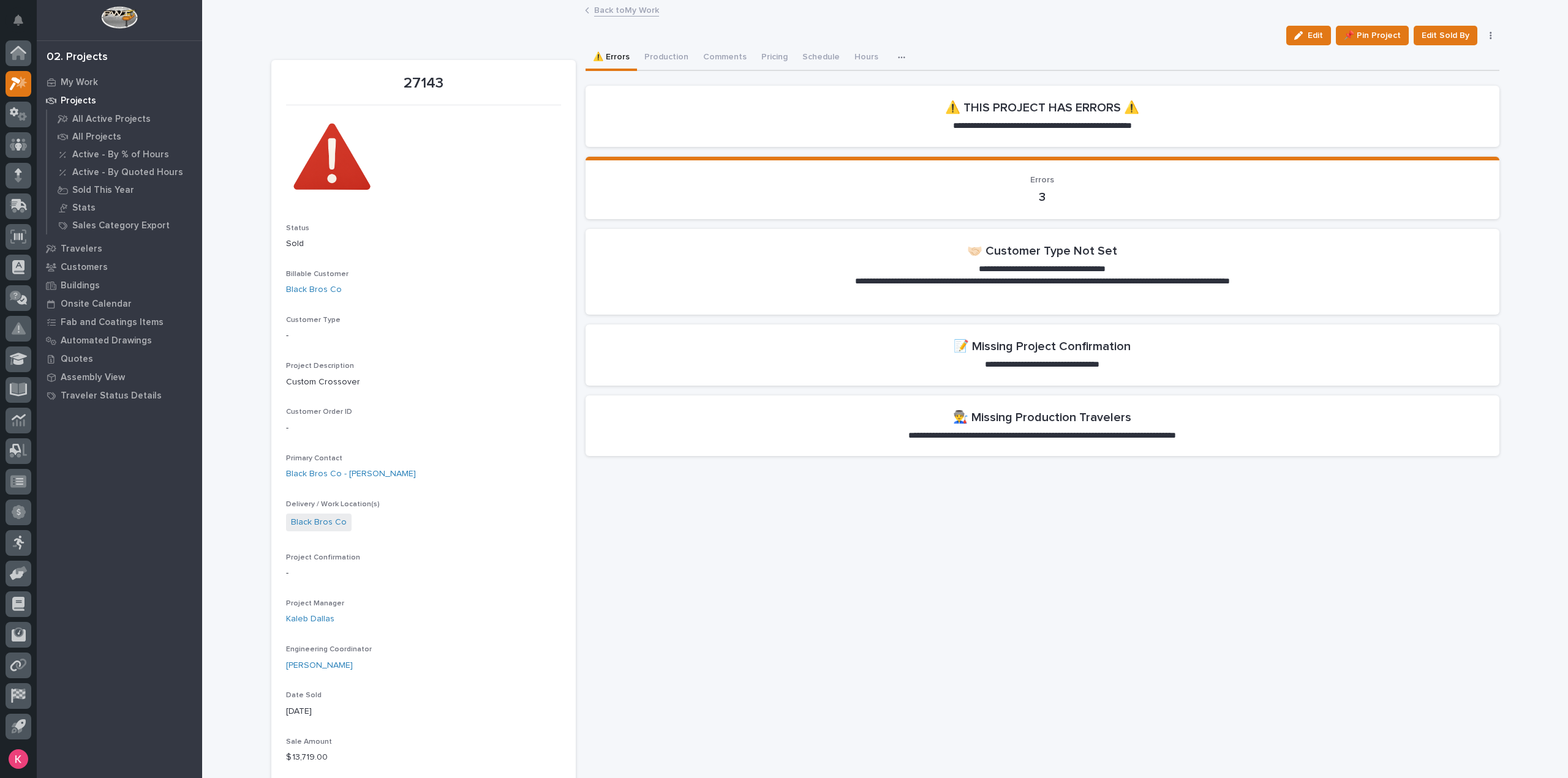
click at [625, 15] on link "Back to My Work" at bounding box center [626, 9] width 65 height 14
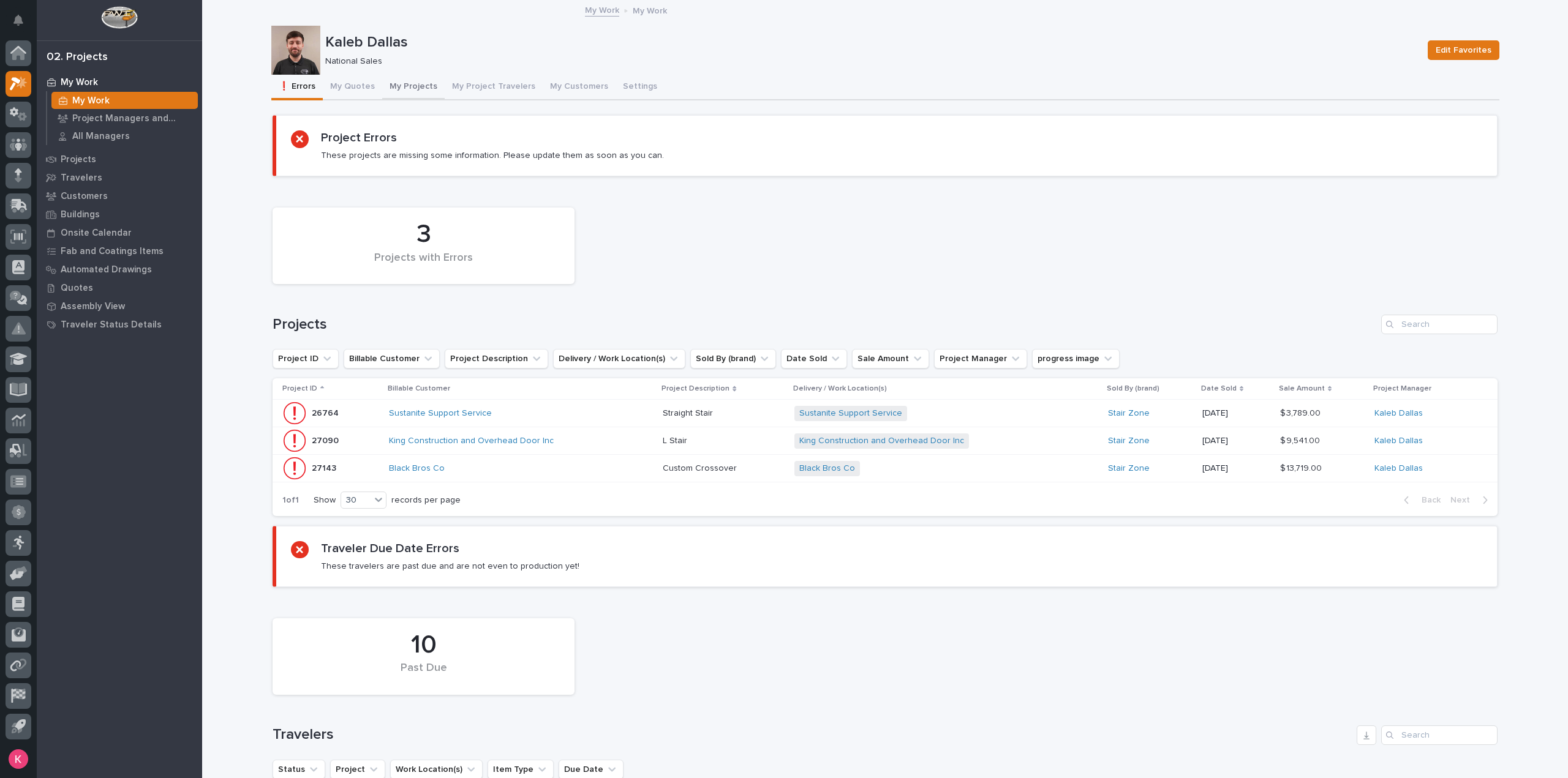
click at [399, 84] on button "My Projects" at bounding box center [413, 87] width 63 height 26
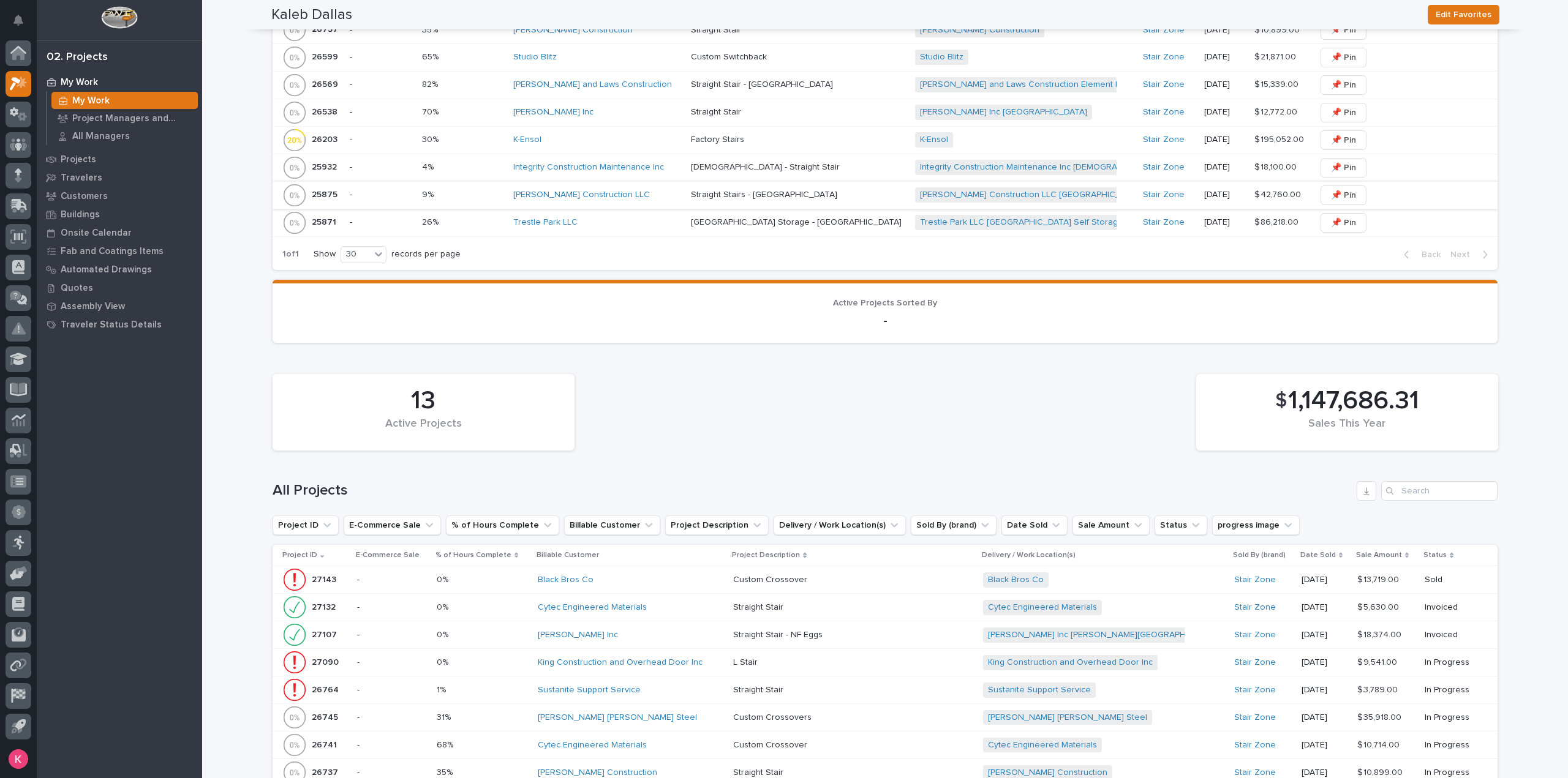
scroll to position [980, 0]
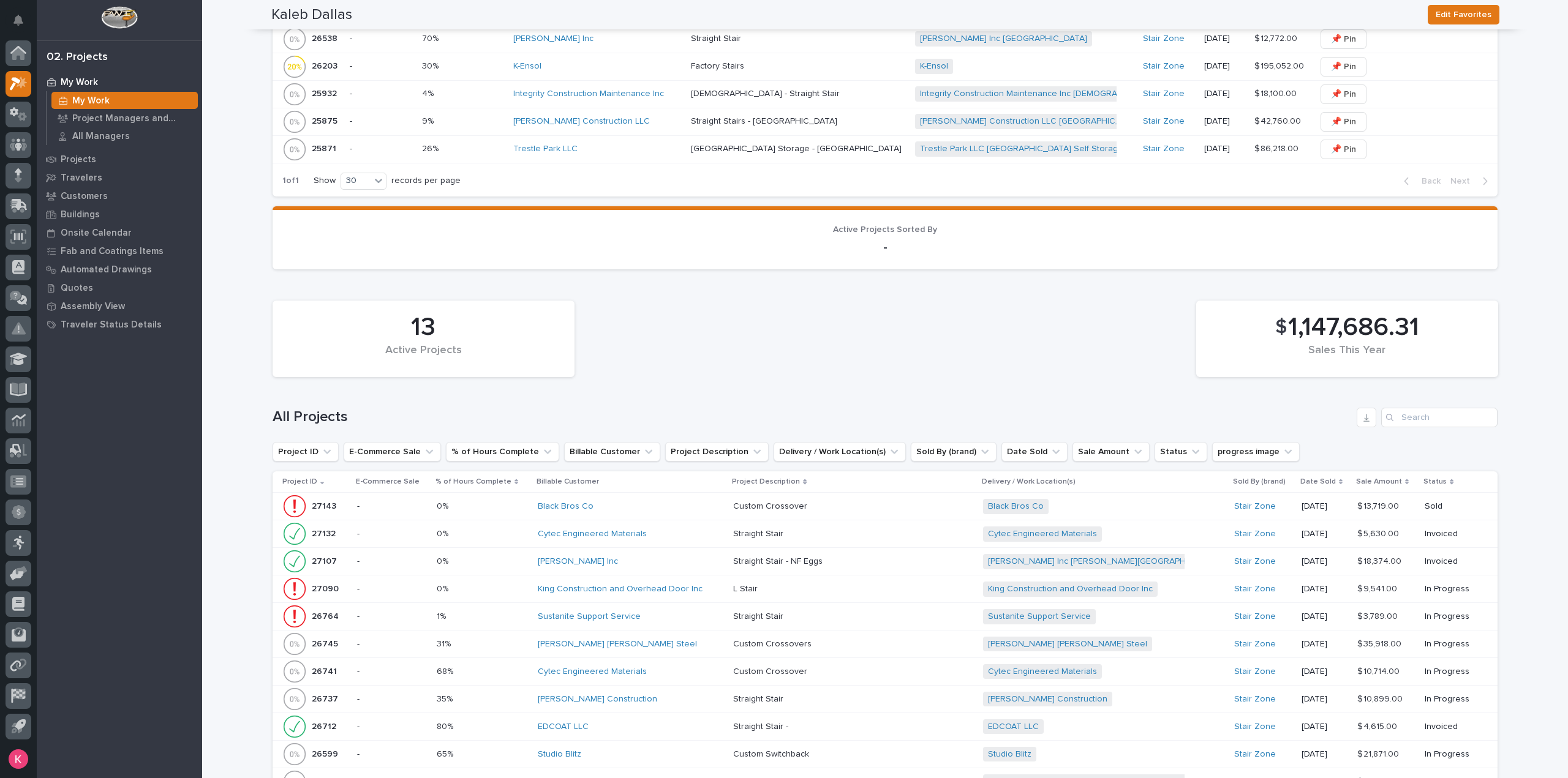
click at [687, 559] on div "[PERSON_NAME] Inc" at bounding box center [631, 562] width 186 height 11
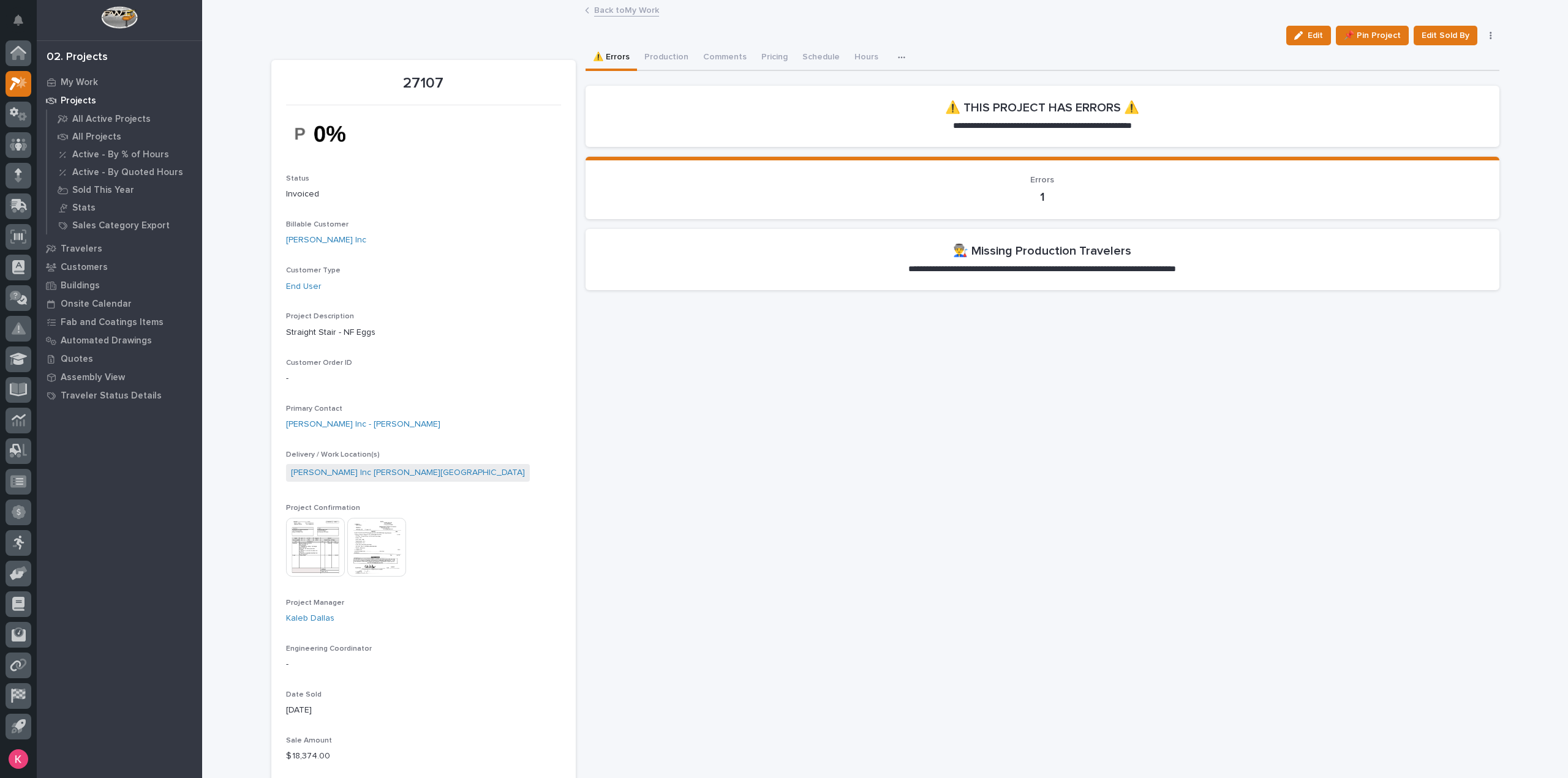
click at [355, 547] on img at bounding box center [377, 547] width 59 height 59
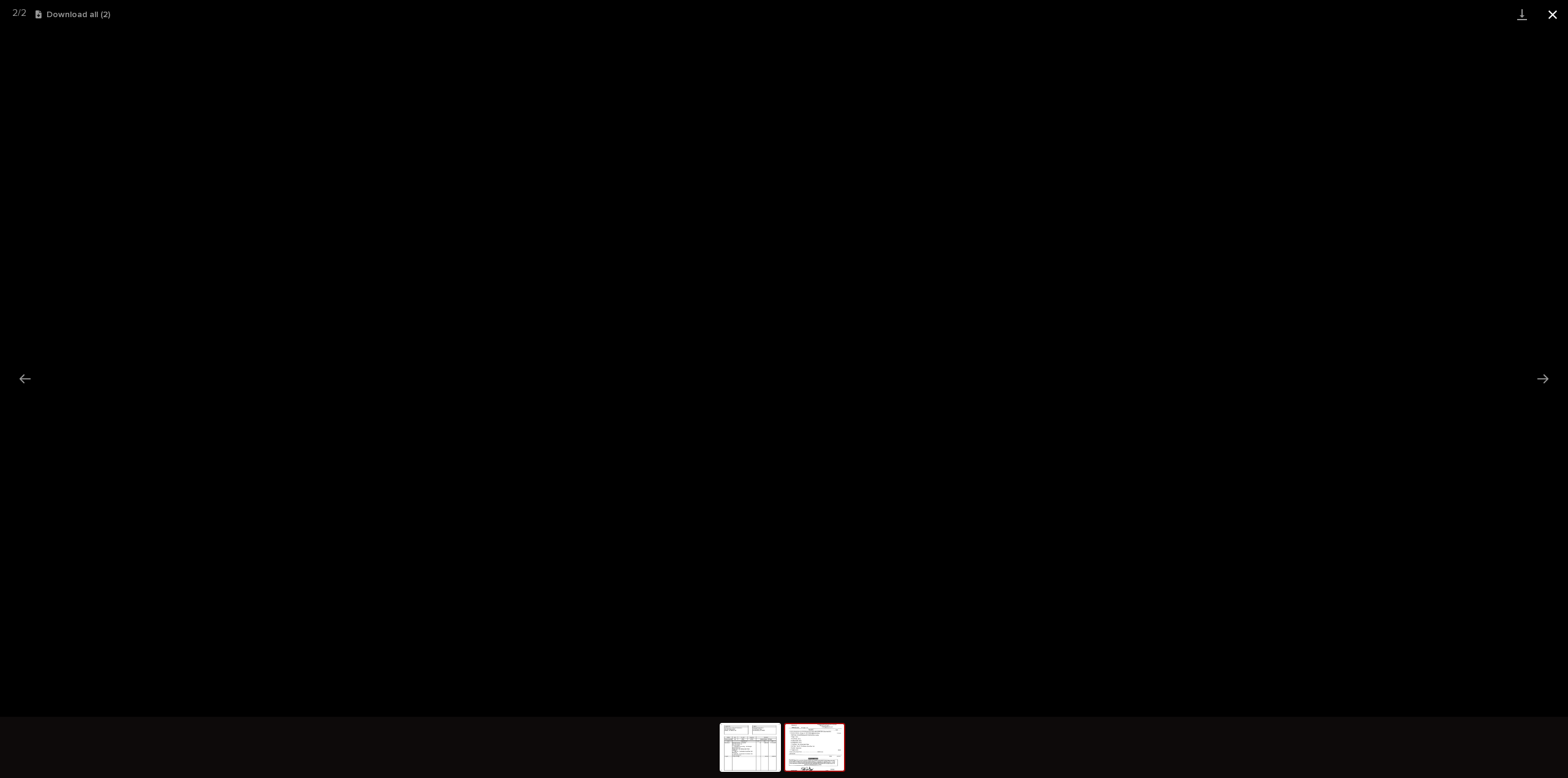
click at [1560, 12] on button "Close gallery" at bounding box center [1553, 14] width 31 height 29
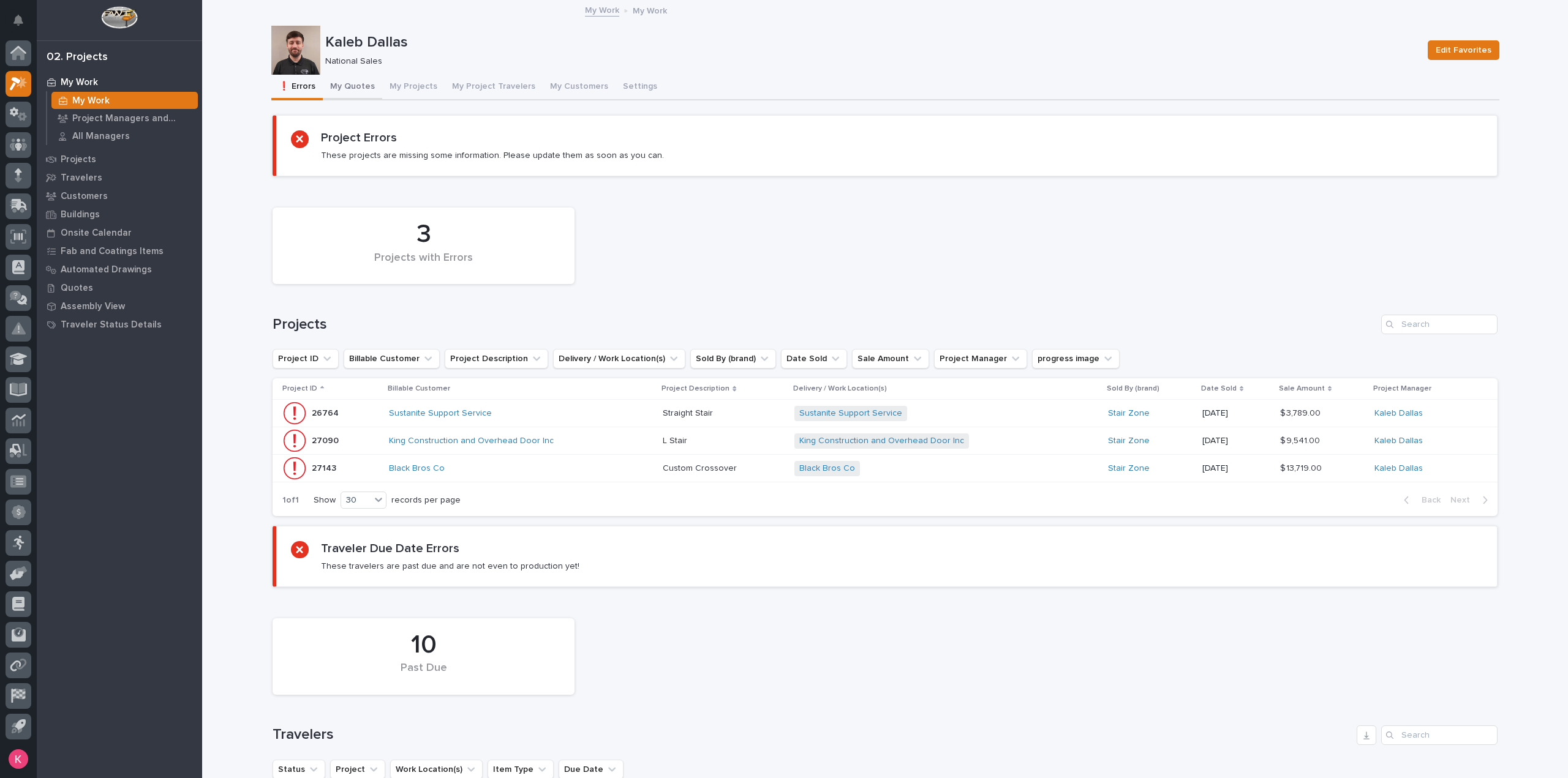
click at [336, 85] on button "My Quotes" at bounding box center [352, 87] width 60 height 26
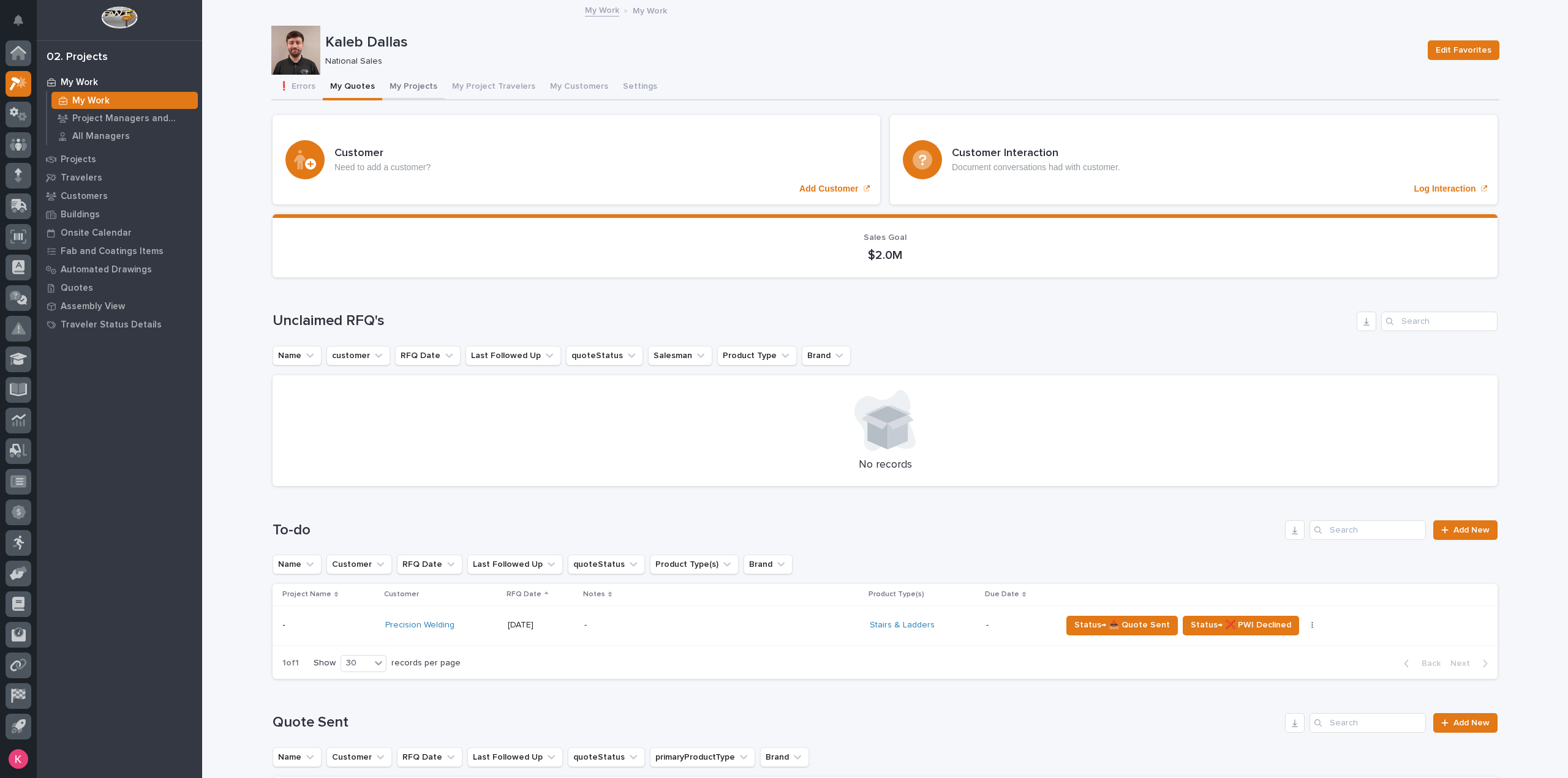
click at [413, 88] on button "My Projects" at bounding box center [413, 87] width 63 height 26
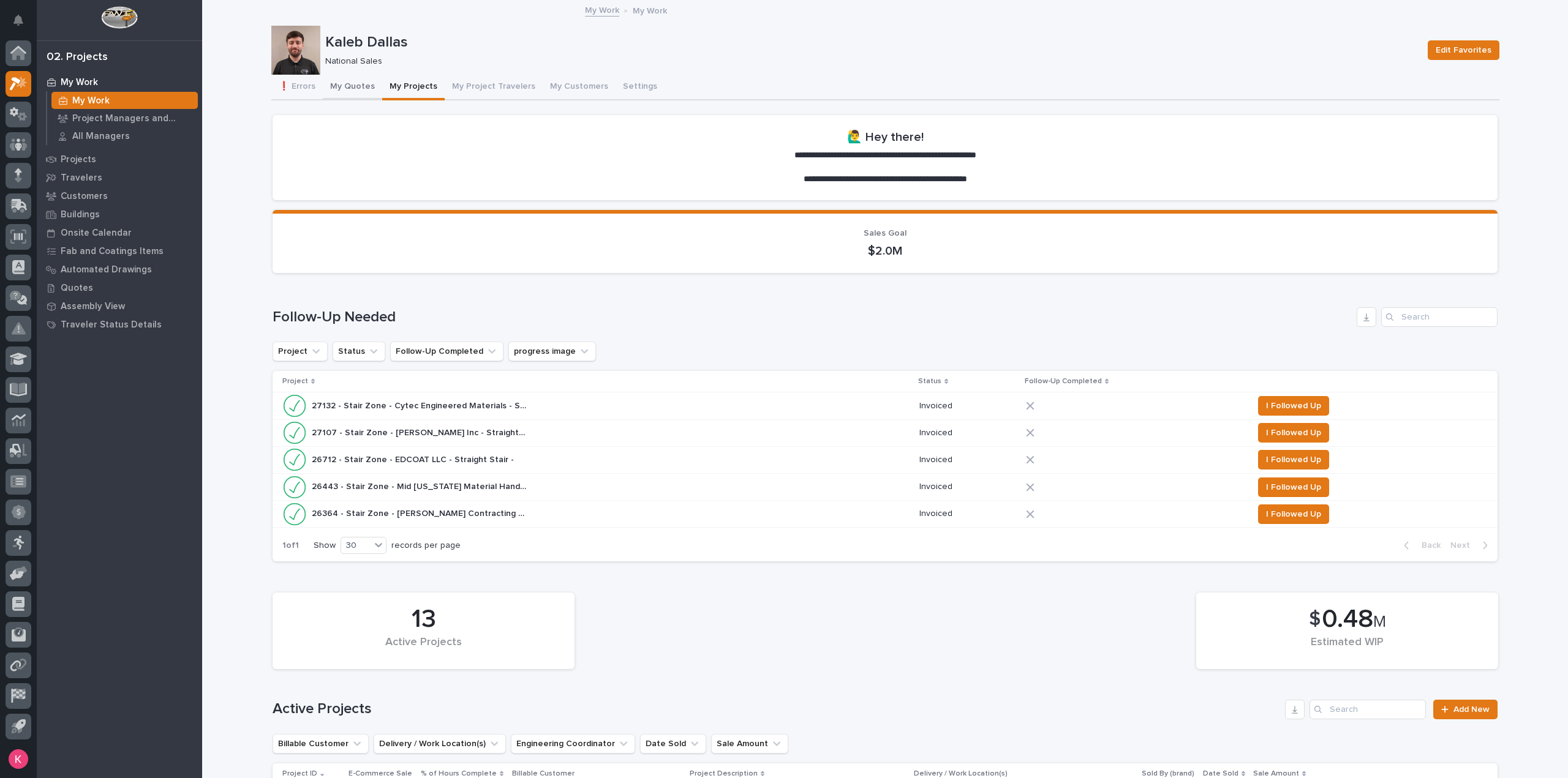
click at [355, 82] on button "My Quotes" at bounding box center [352, 87] width 60 height 26
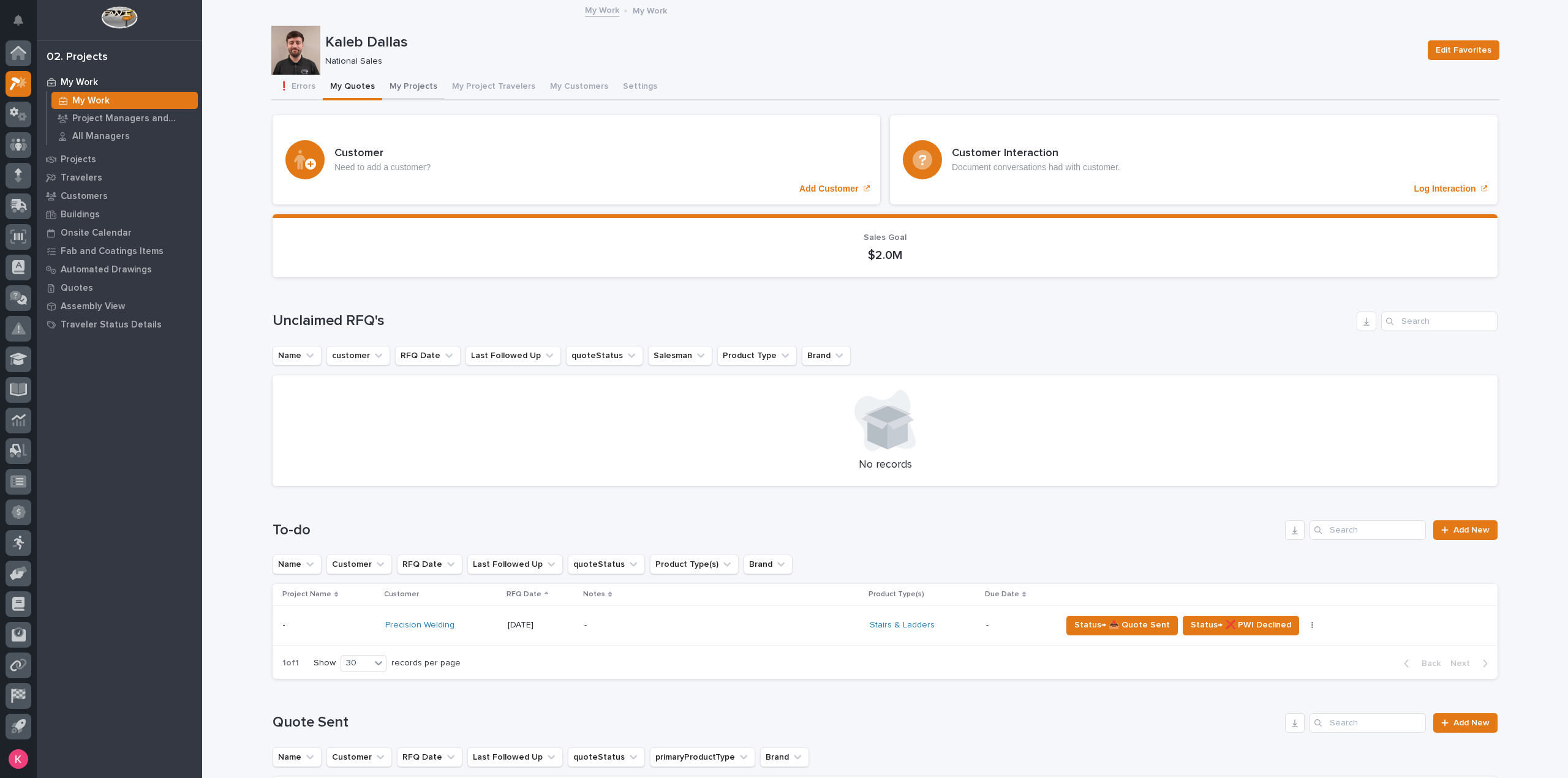
click at [388, 89] on button "My Projects" at bounding box center [413, 87] width 63 height 26
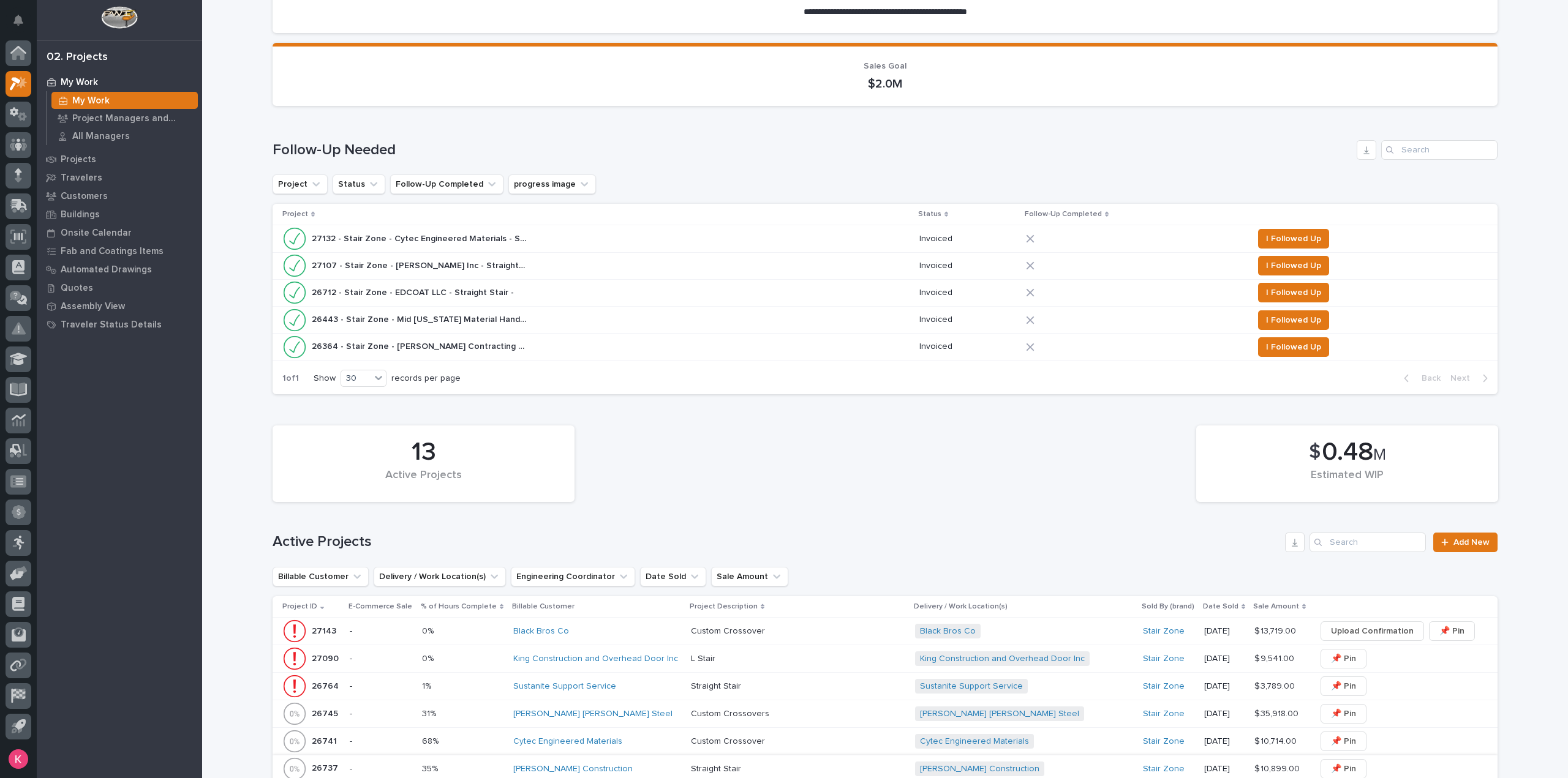
scroll to position [551, 0]
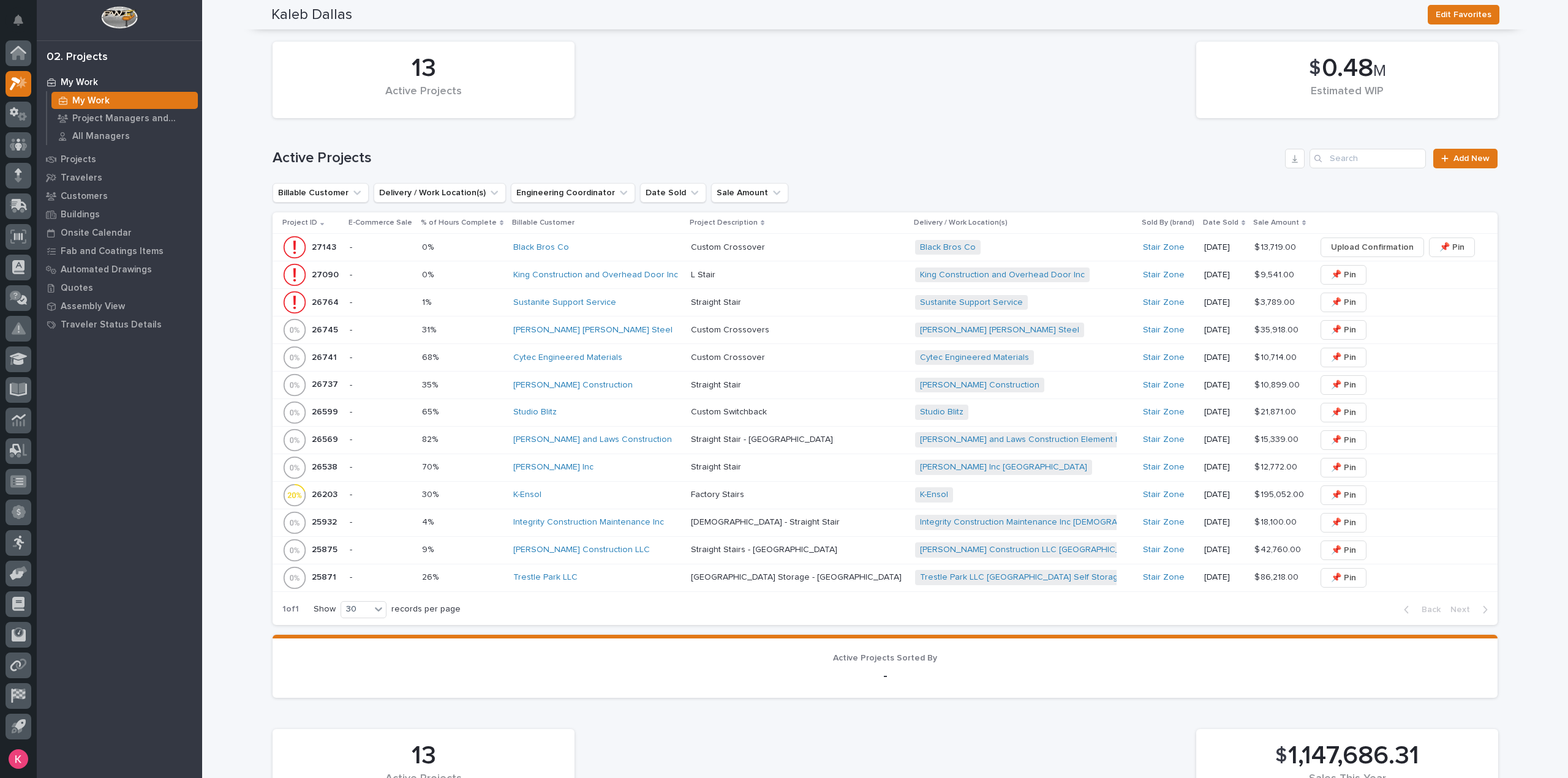
click at [797, 117] on div "13 Active Projects $ 0.48 M Estimated WIP" at bounding box center [885, 80] width 1238 height 89
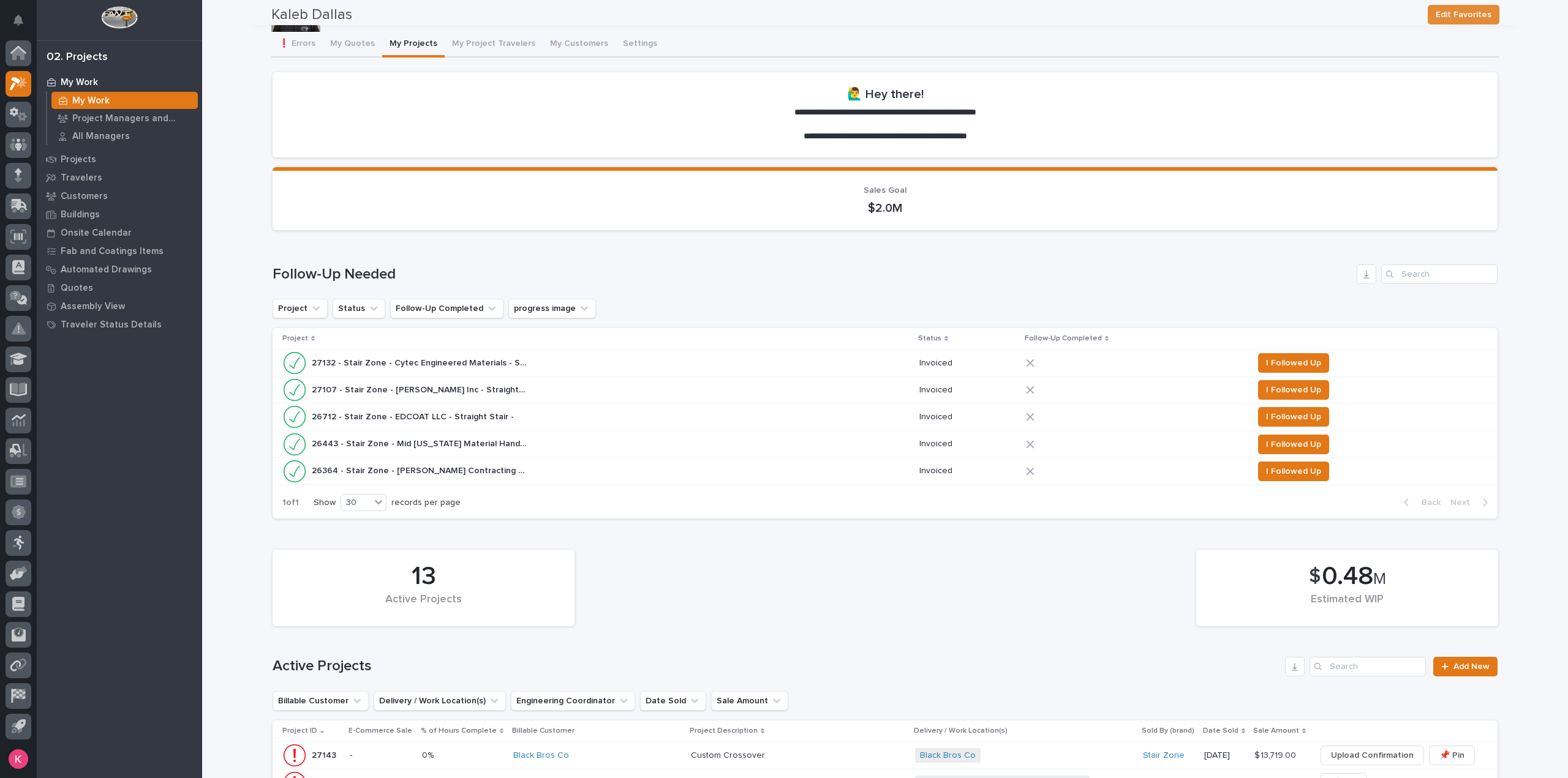
scroll to position [0, 0]
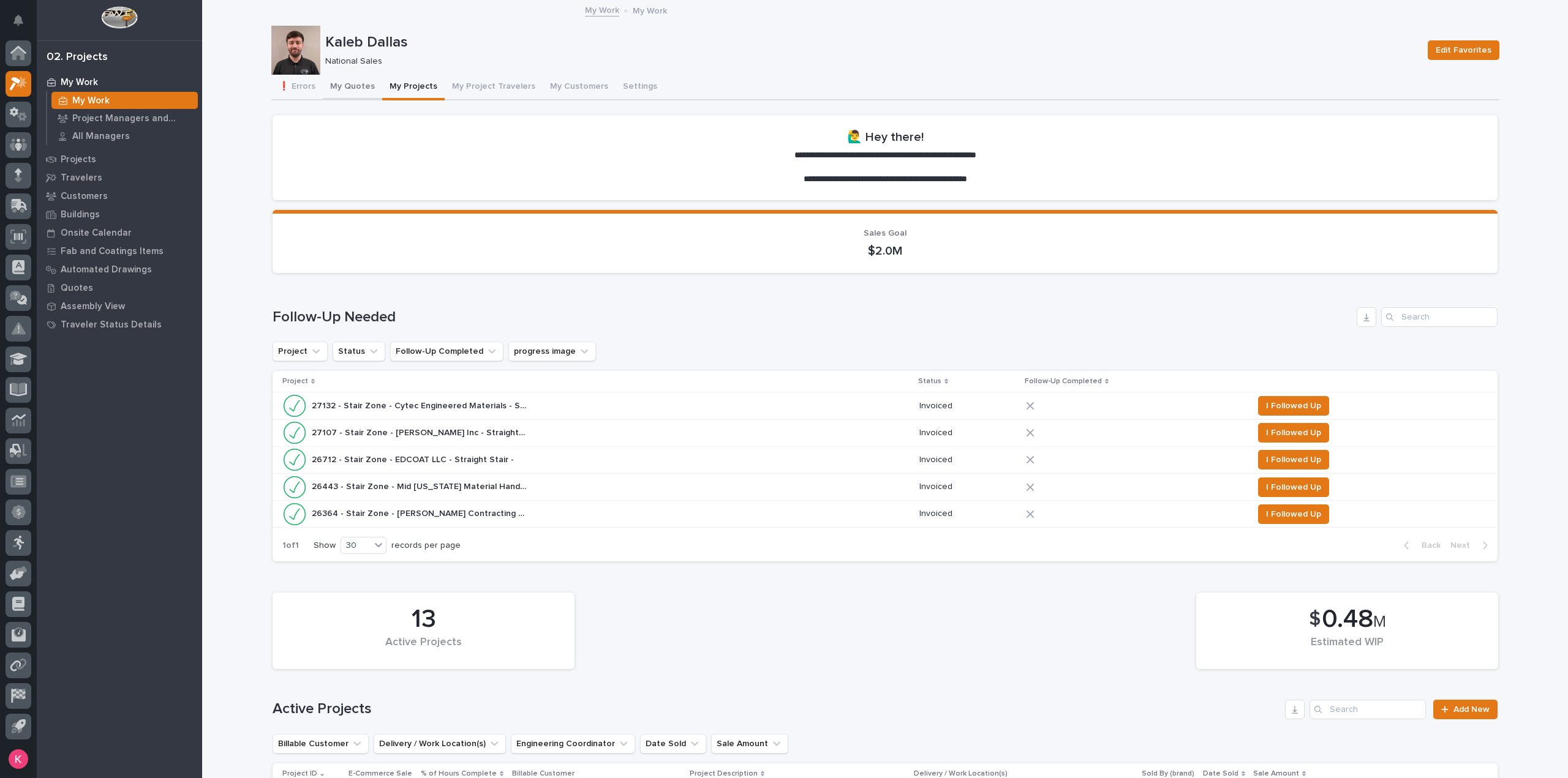
click at [359, 82] on button "My Quotes" at bounding box center [352, 87] width 60 height 26
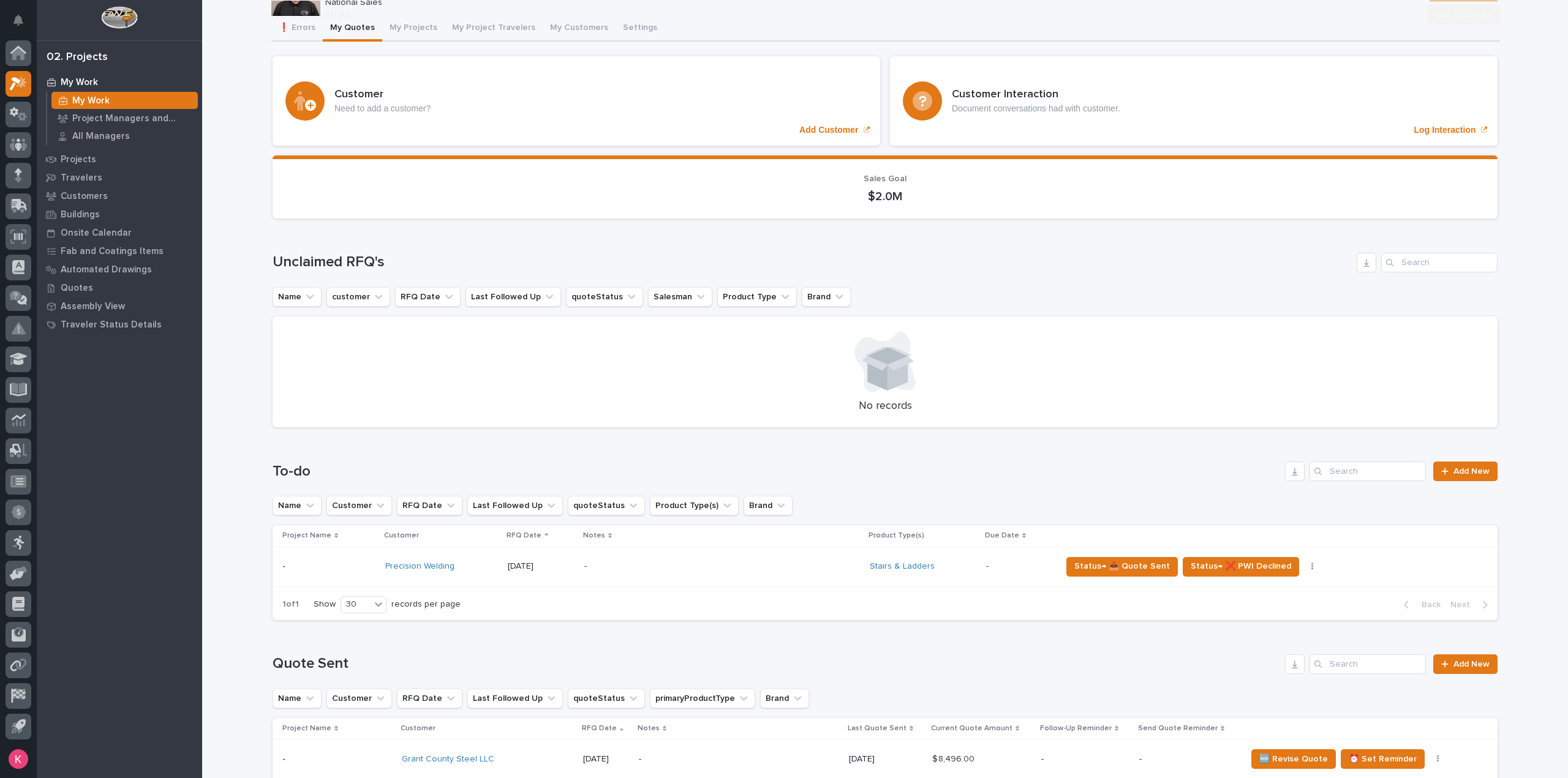
scroll to position [245, 0]
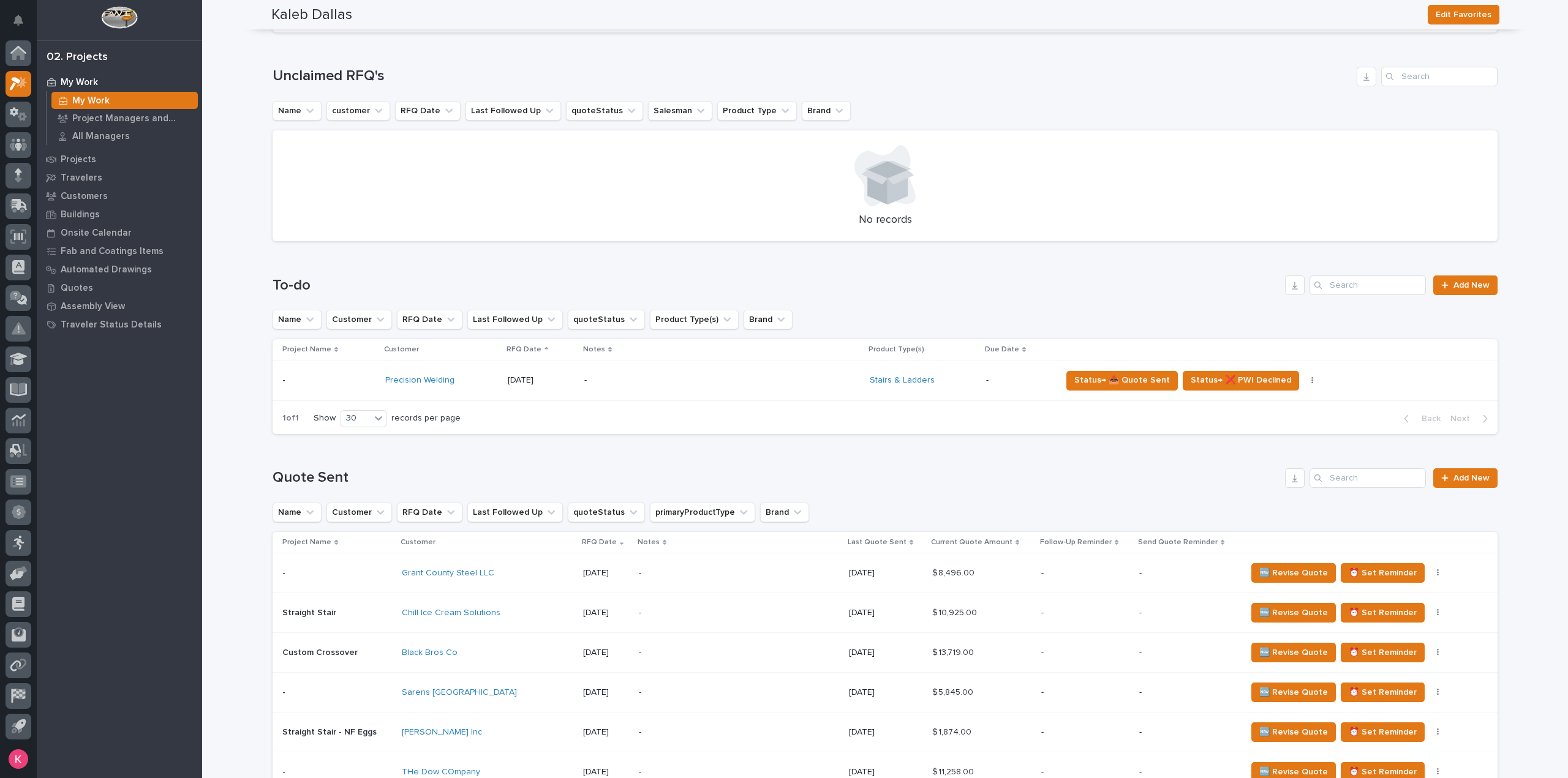
click at [588, 389] on div "-" at bounding box center [691, 380] width 214 height 27
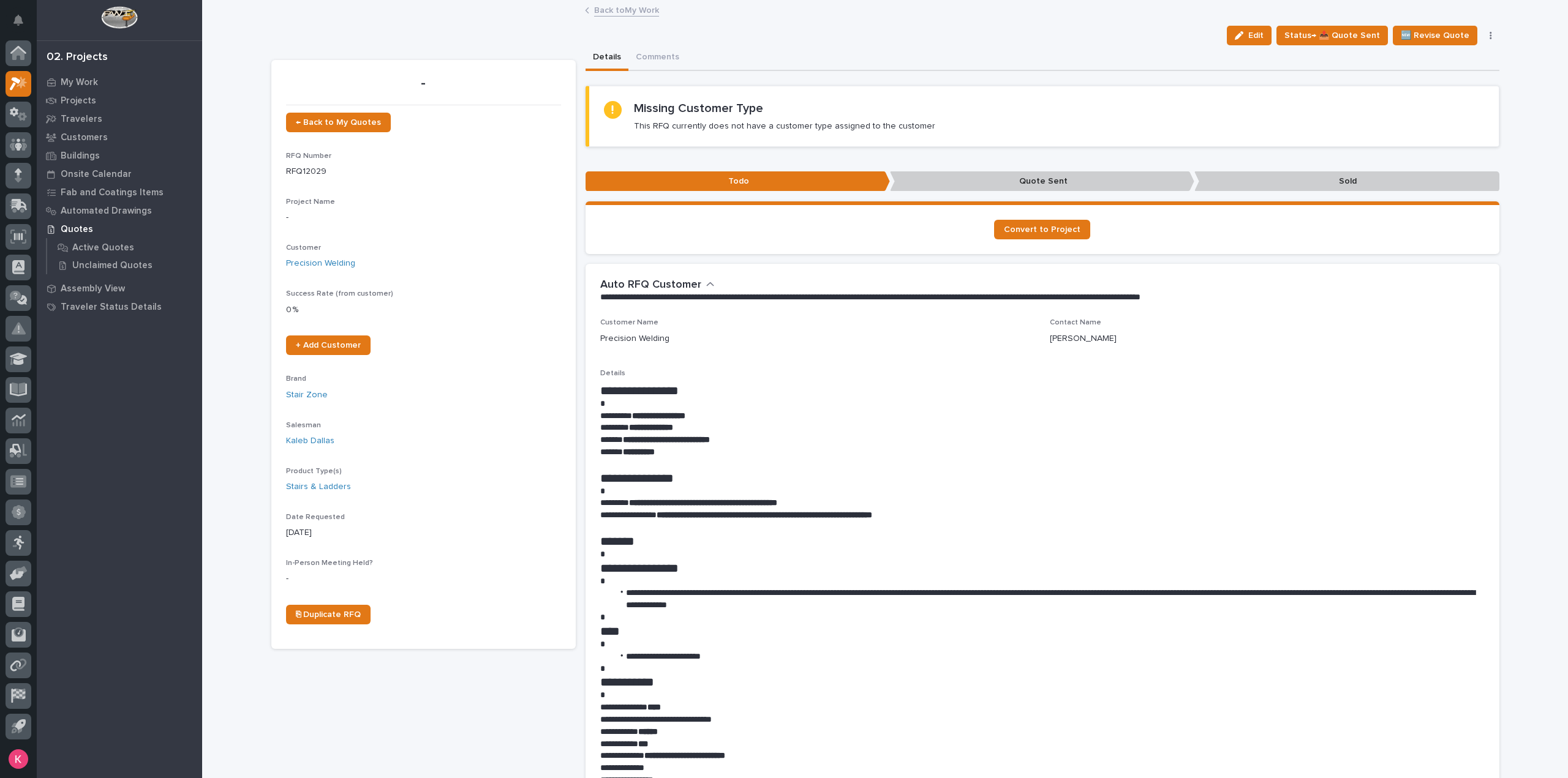
click at [411, 181] on div "RFQ Number RFQ12029" at bounding box center [423, 169] width 275 height 36
click at [413, 181] on div "RFQ Number RFQ12029" at bounding box center [423, 169] width 275 height 36
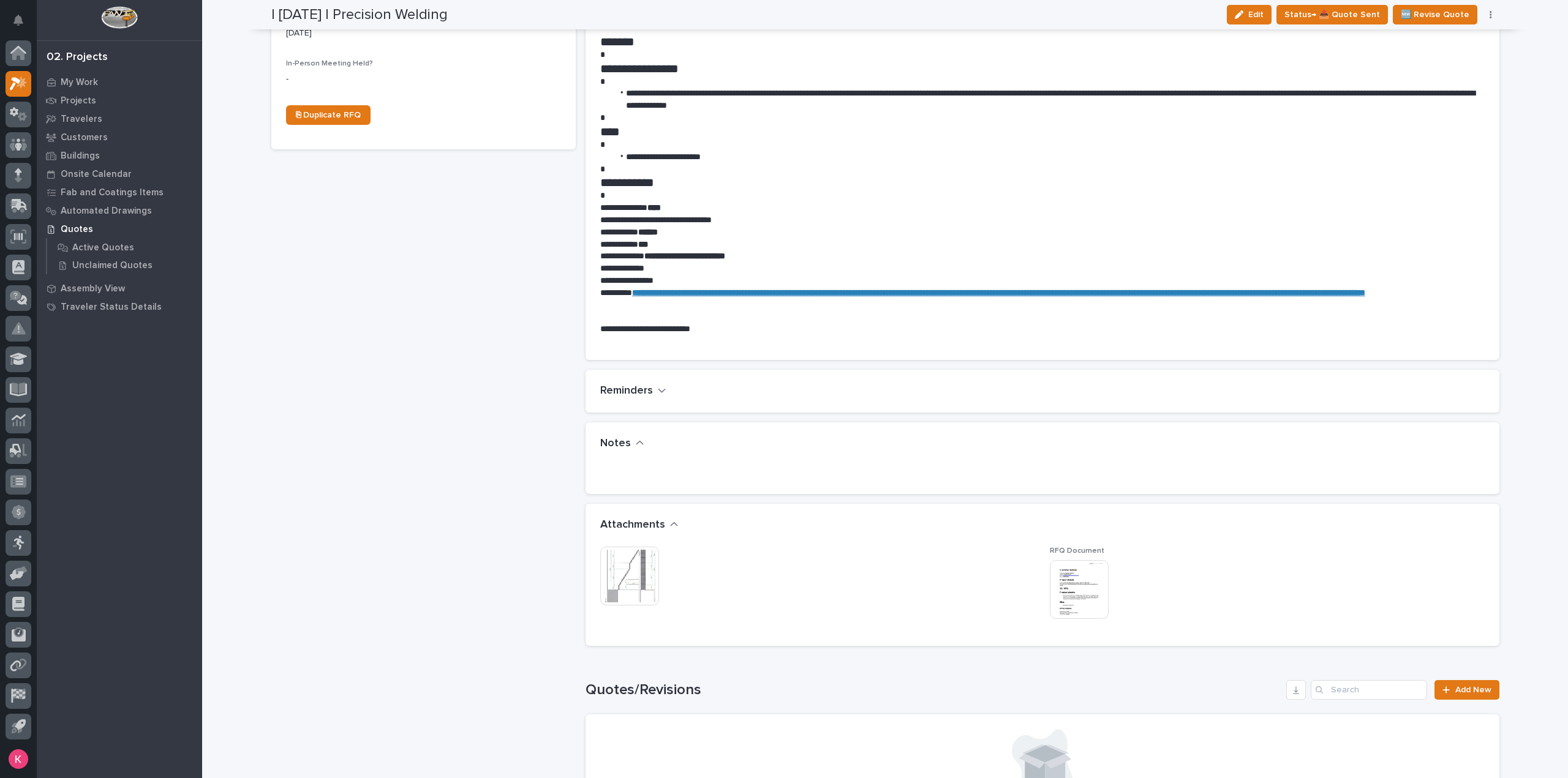
scroll to position [551, 0]
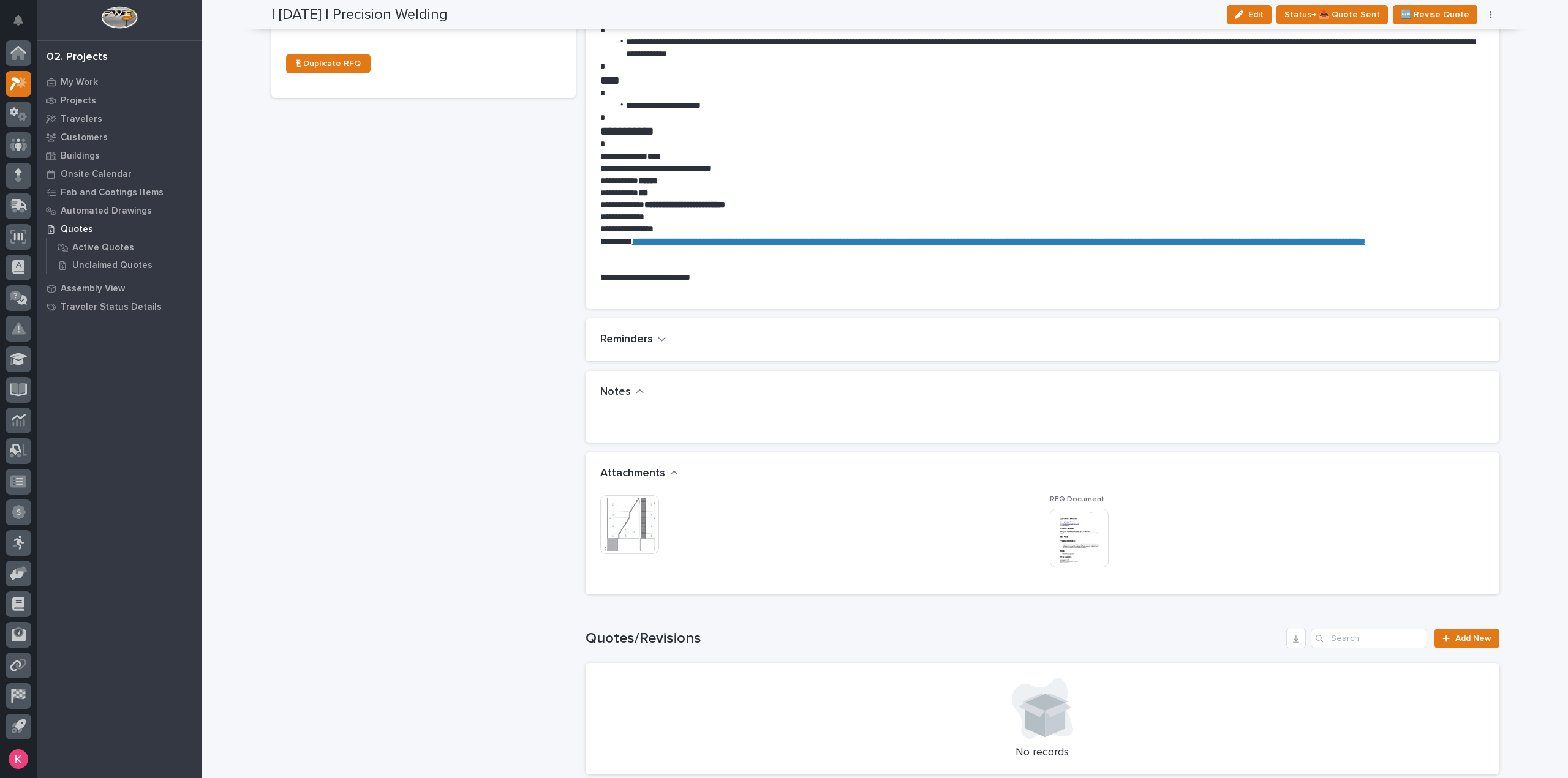
click at [604, 521] on img at bounding box center [630, 525] width 59 height 59
